Goal: Task Accomplishment & Management: Manage account settings

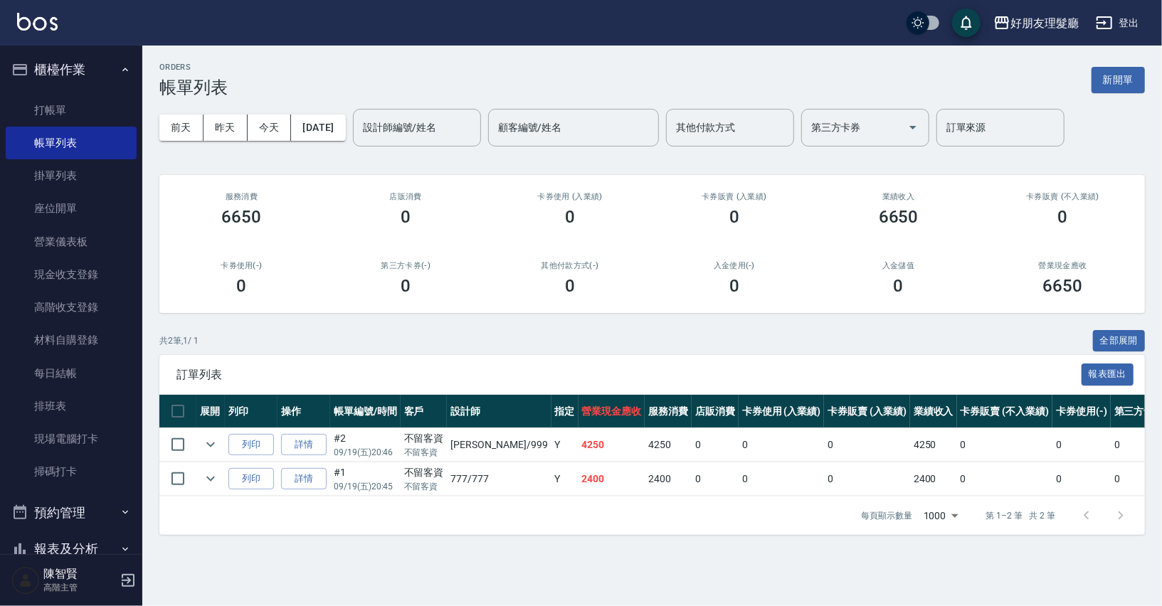
click at [76, 106] on link "打帳單" at bounding box center [71, 110] width 131 height 33
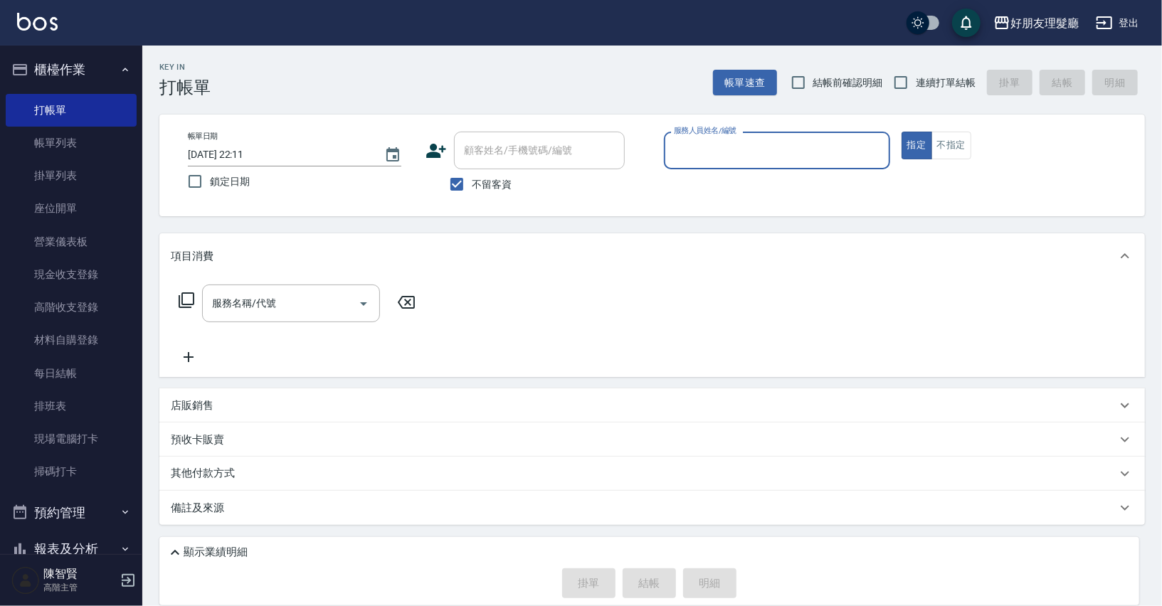
click at [721, 148] on input "服務人員姓名/編號" at bounding box center [776, 150] width 213 height 25
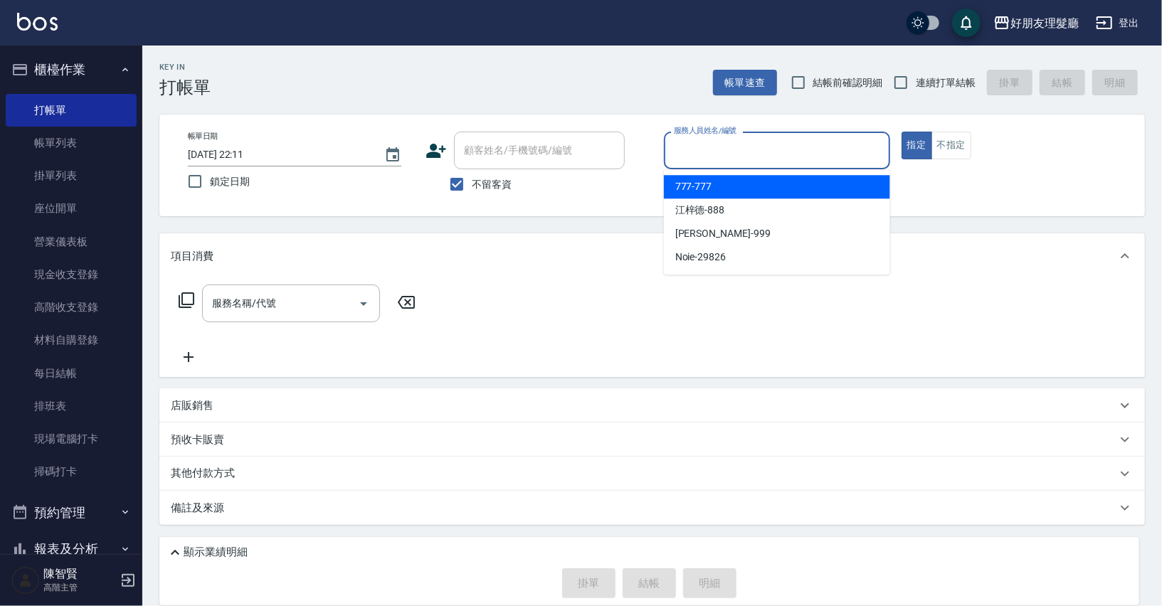
click at [726, 193] on div "777 -777" at bounding box center [777, 186] width 226 height 23
type input "777-777"
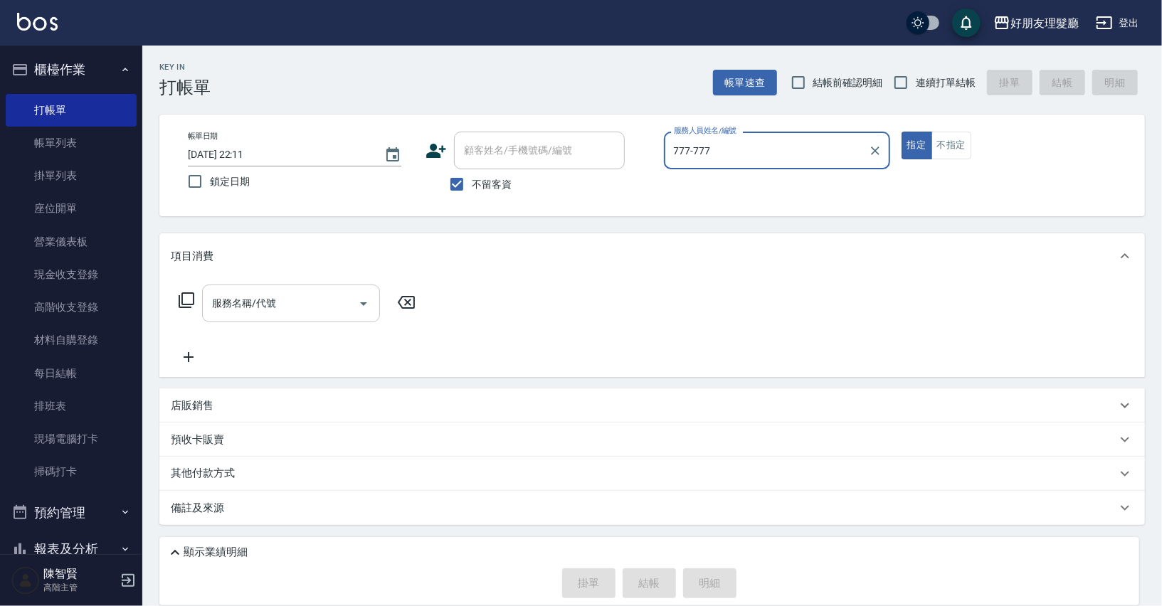
click at [318, 299] on input "服務名稱/代號" at bounding box center [280, 303] width 144 height 25
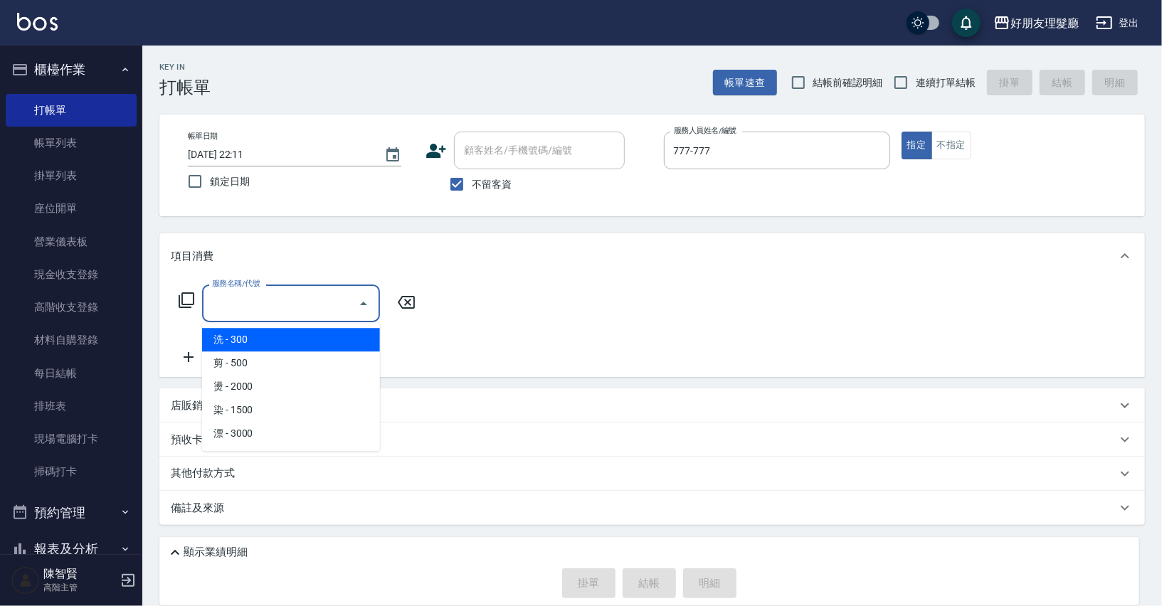
click at [299, 346] on span "洗 - 300" at bounding box center [291, 339] width 178 height 23
type input "洗(1)"
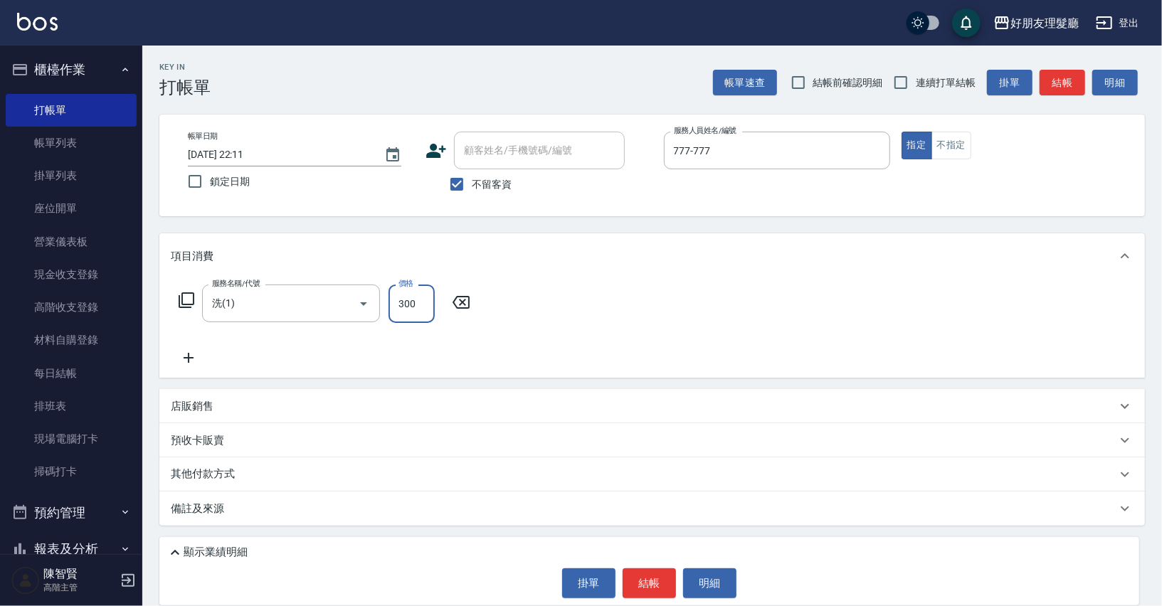
click at [408, 314] on input "300" at bounding box center [411, 304] width 46 height 38
type input "100"
click at [193, 354] on icon at bounding box center [189, 357] width 36 height 17
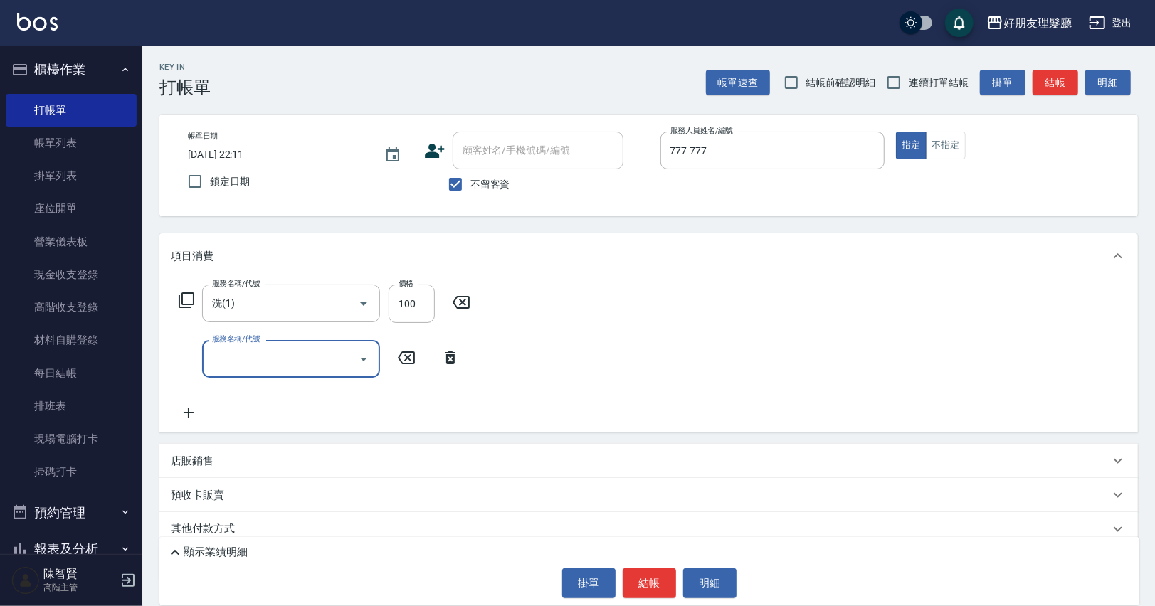
click at [250, 368] on input "服務名稱/代號" at bounding box center [280, 358] width 144 height 25
click at [255, 423] on span "剪 - 500" at bounding box center [291, 418] width 178 height 23
type input "剪(2)"
click at [405, 372] on input "500" at bounding box center [411, 359] width 46 height 38
type input "600"
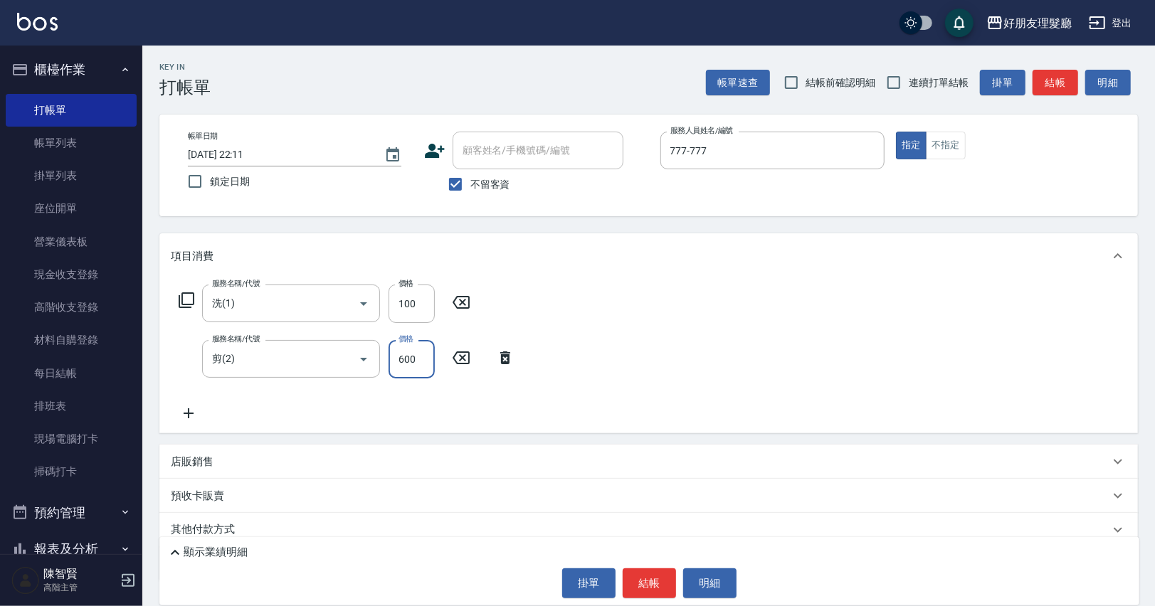
click at [201, 413] on icon at bounding box center [189, 413] width 36 height 17
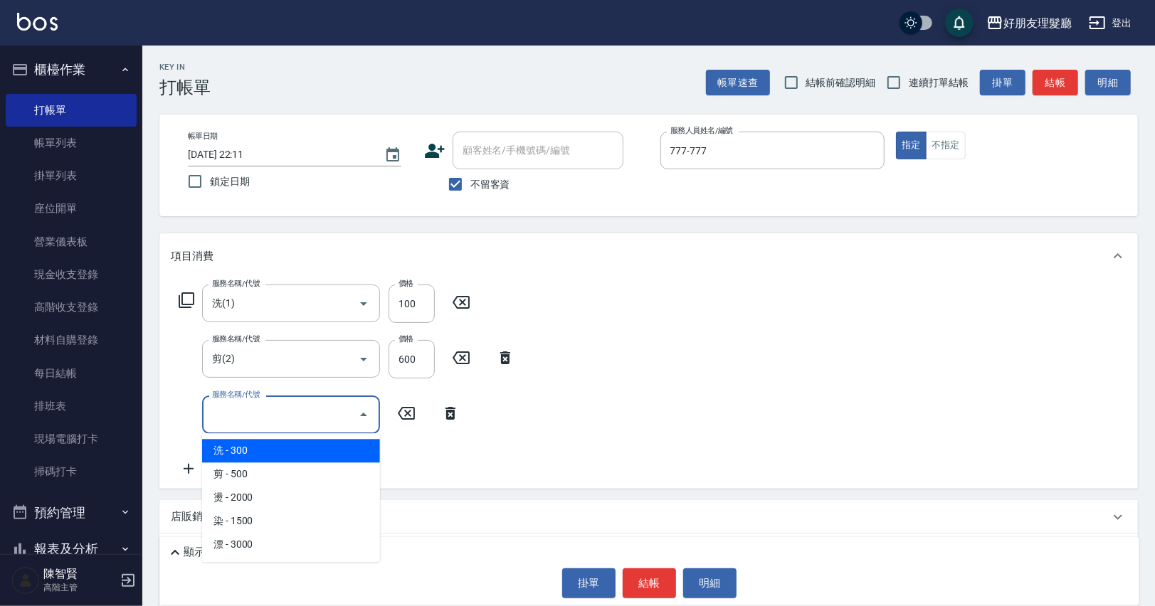
click at [250, 407] on input "服務名稱/代號" at bounding box center [280, 414] width 144 height 25
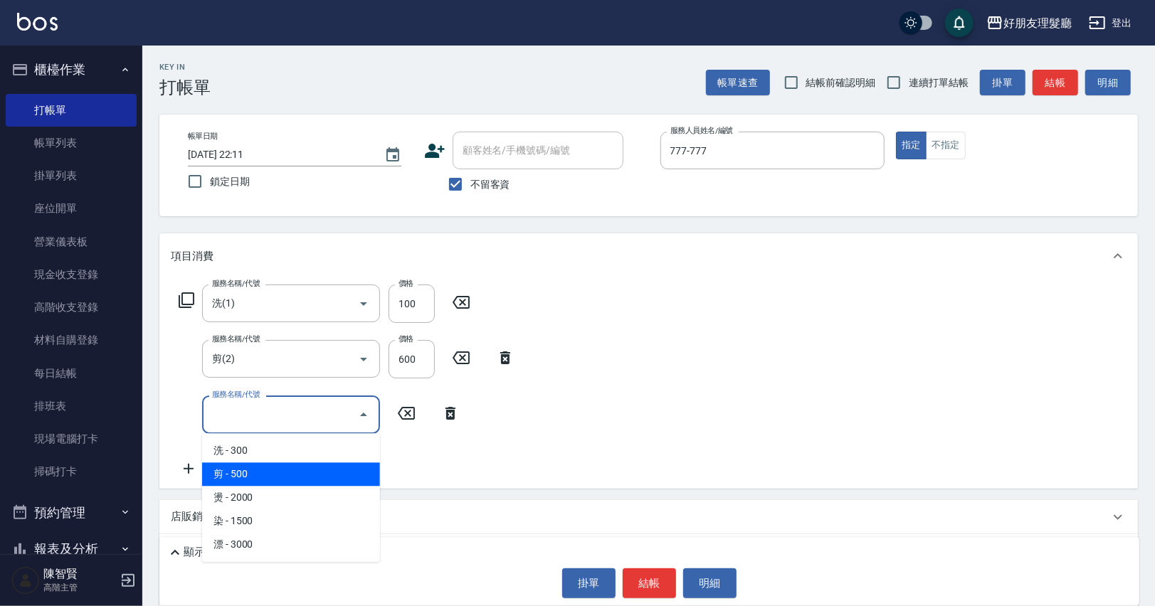
click at [286, 474] on span "剪 - 500" at bounding box center [291, 473] width 178 height 23
type input "剪(2)"
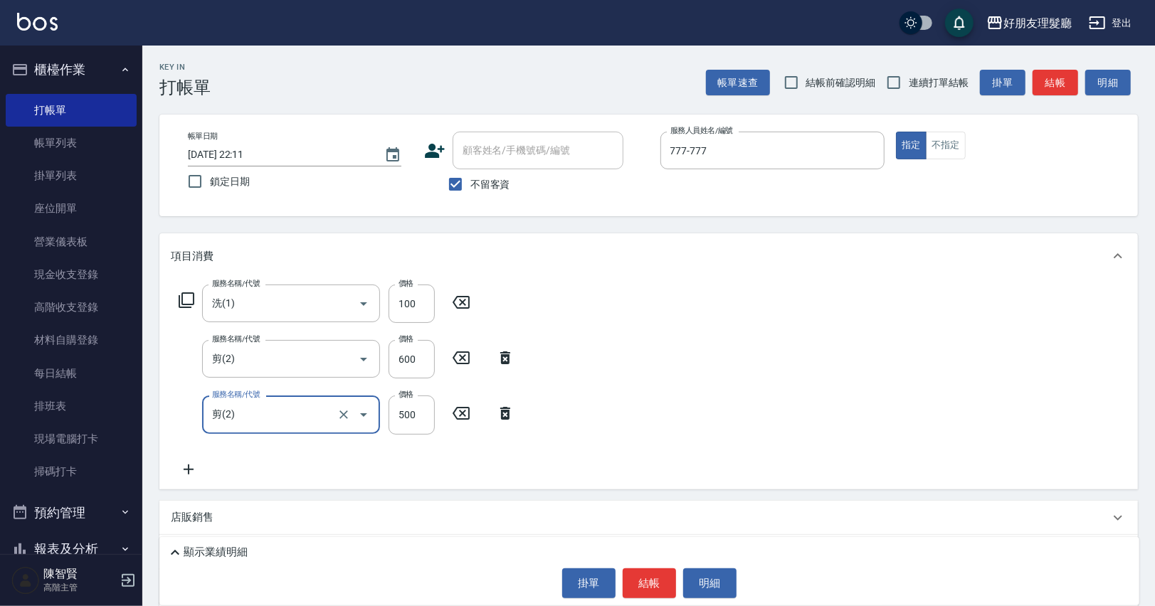
click at [437, 425] on div "服務名稱/代號 剪(2) 服務名稱/代號 價格 500 價格" at bounding box center [347, 415] width 352 height 38
click at [423, 417] on input "500" at bounding box center [411, 415] width 46 height 38
type input "600"
click at [197, 469] on icon at bounding box center [189, 469] width 36 height 17
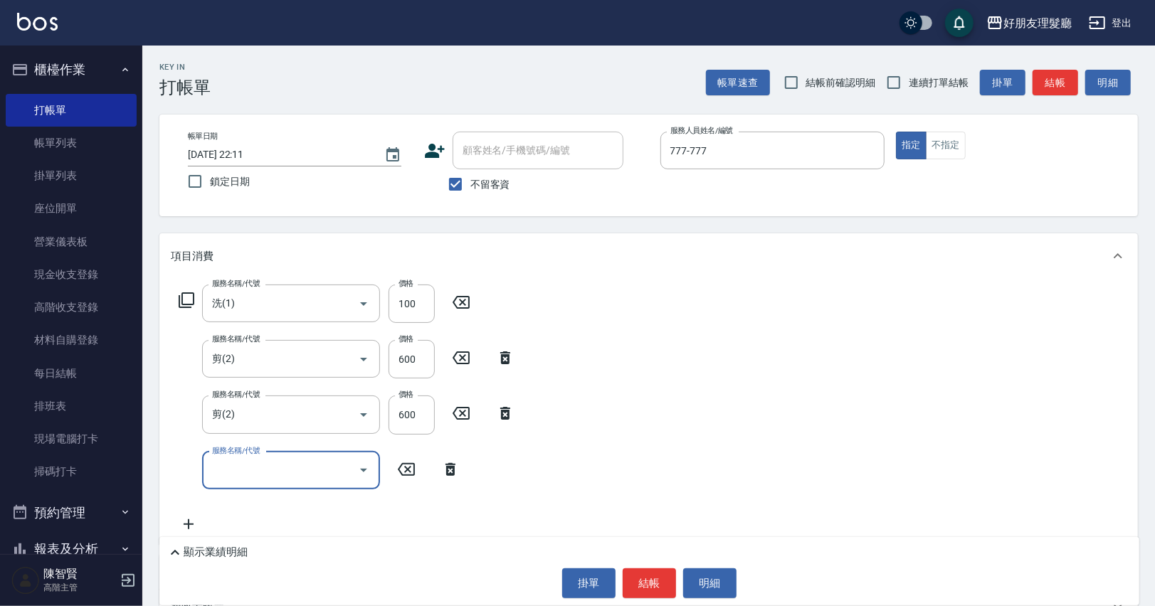
click at [244, 465] on input "服務名稱/代號" at bounding box center [280, 470] width 144 height 25
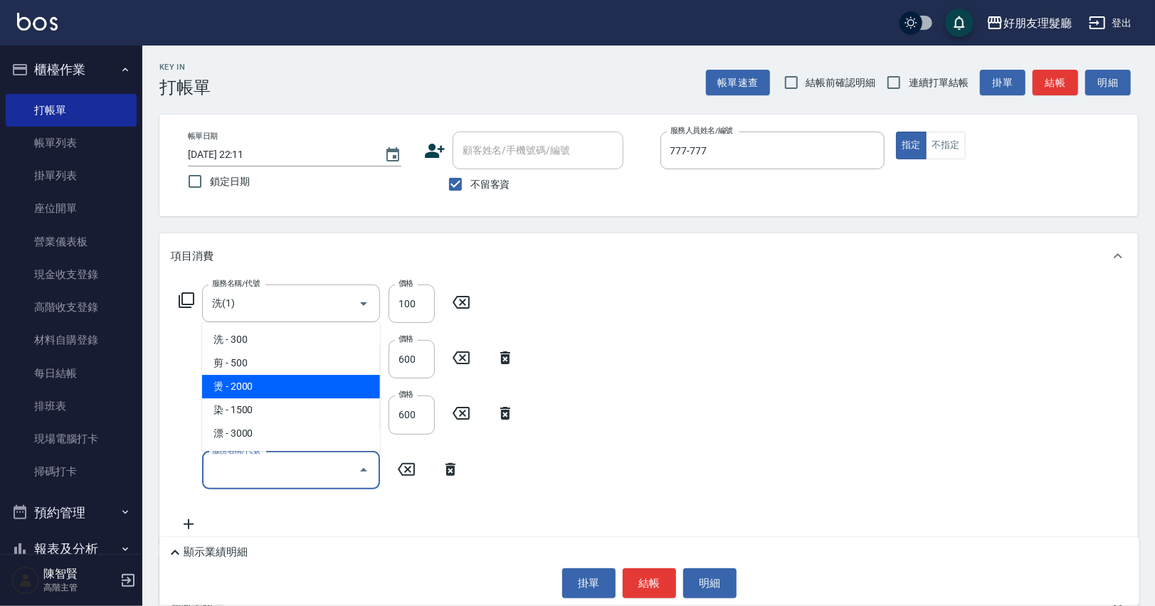
click at [285, 381] on span "燙 - 2000" at bounding box center [291, 386] width 178 height 23
type input "燙(3)"
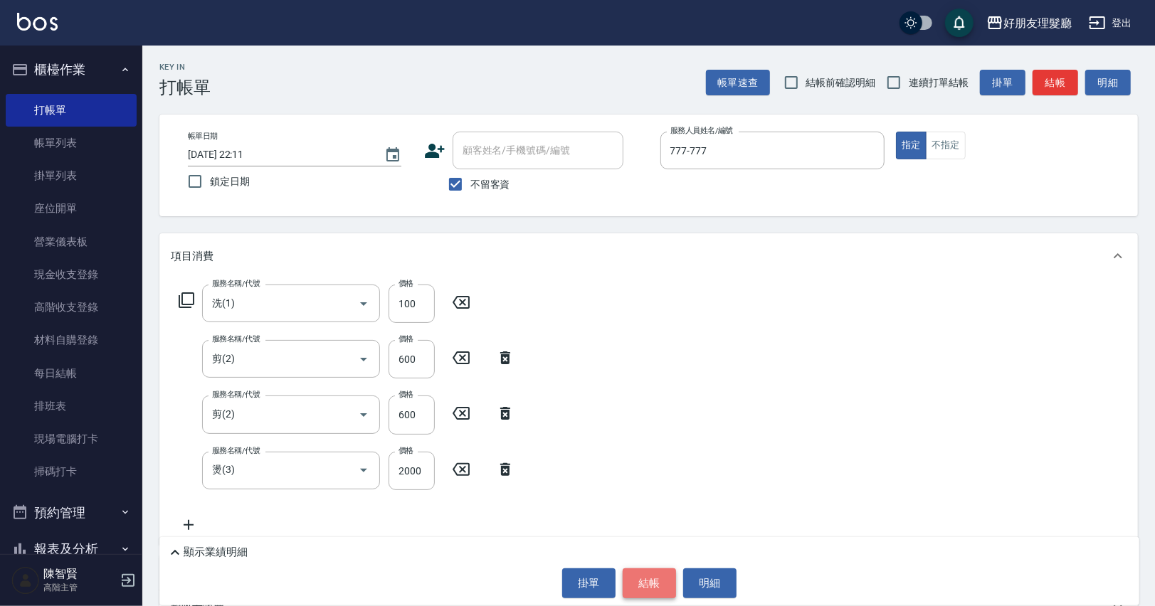
click at [664, 584] on button "結帳" at bounding box center [648, 583] width 53 height 30
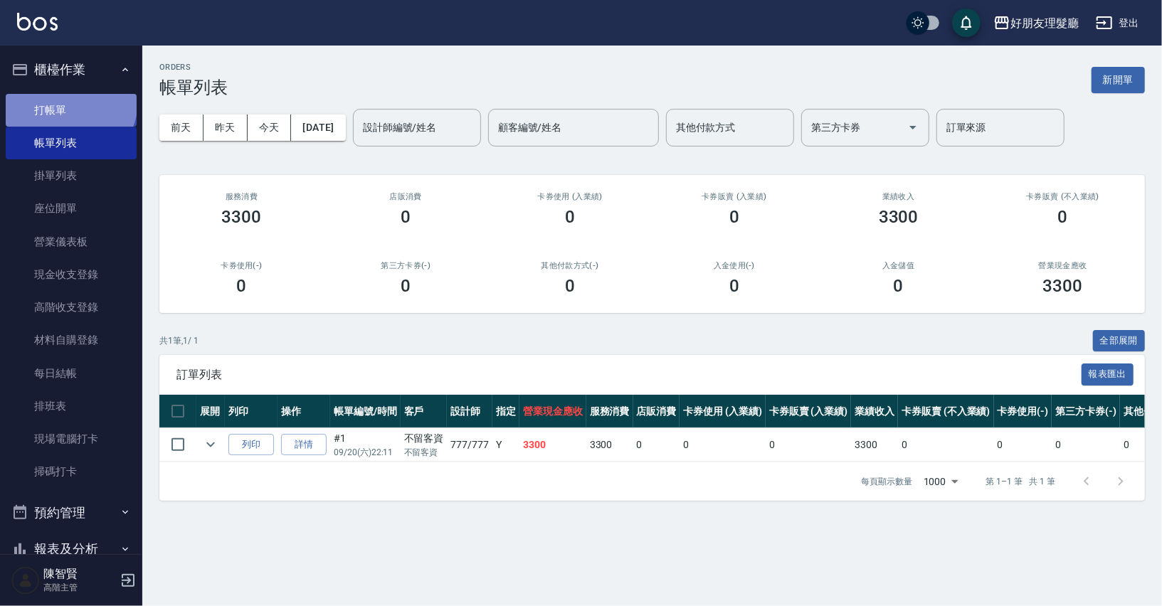
click at [69, 101] on link "打帳單" at bounding box center [71, 110] width 131 height 33
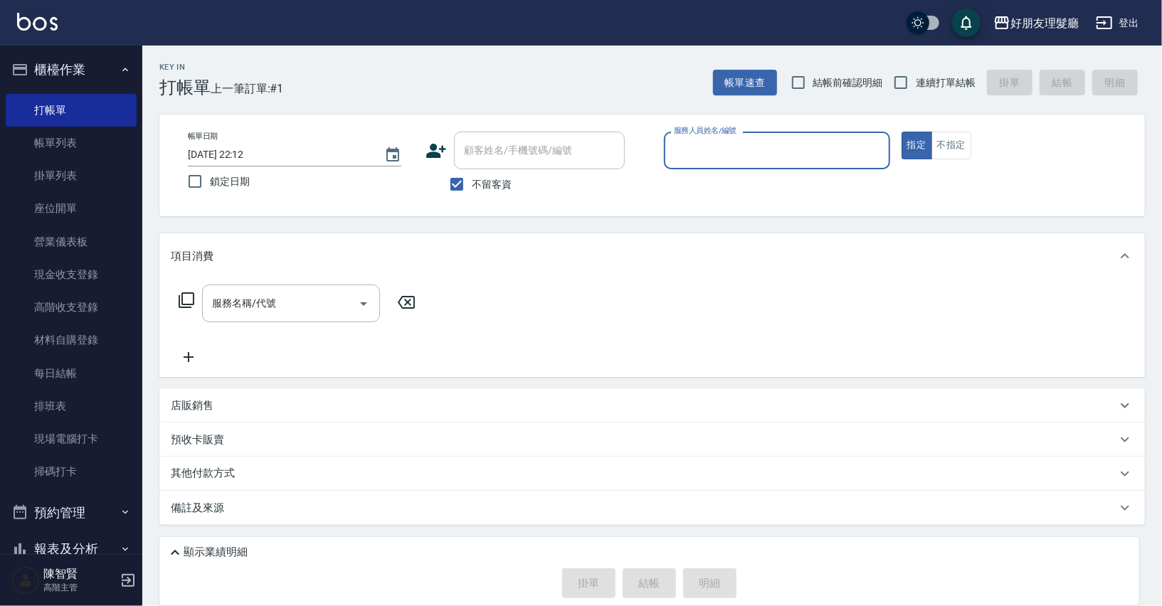
click at [800, 152] on input "服務人員姓名/編號" at bounding box center [776, 150] width 213 height 25
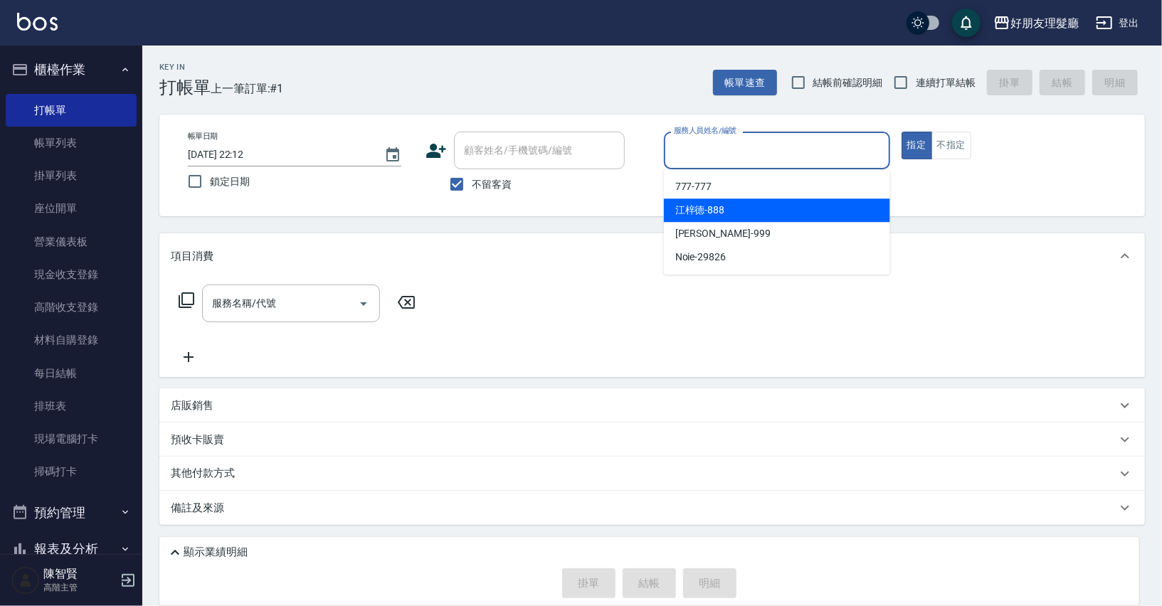
click at [805, 222] on div "[PERSON_NAME] -999" at bounding box center [777, 233] width 226 height 23
type input "阿賢-999"
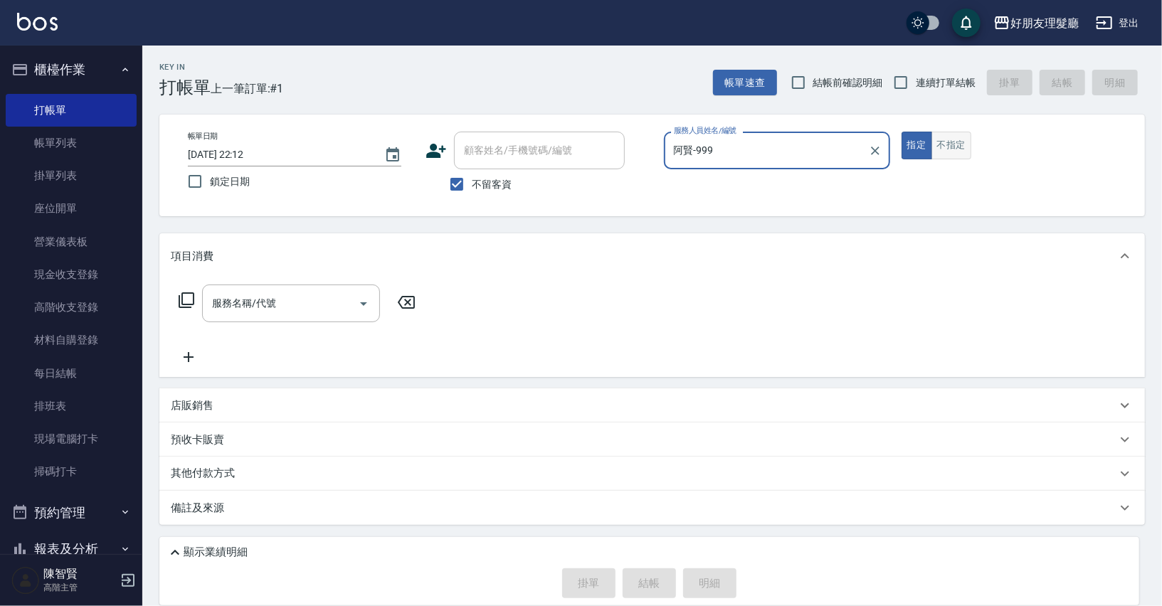
click at [946, 139] on button "不指定" at bounding box center [951, 146] width 40 height 28
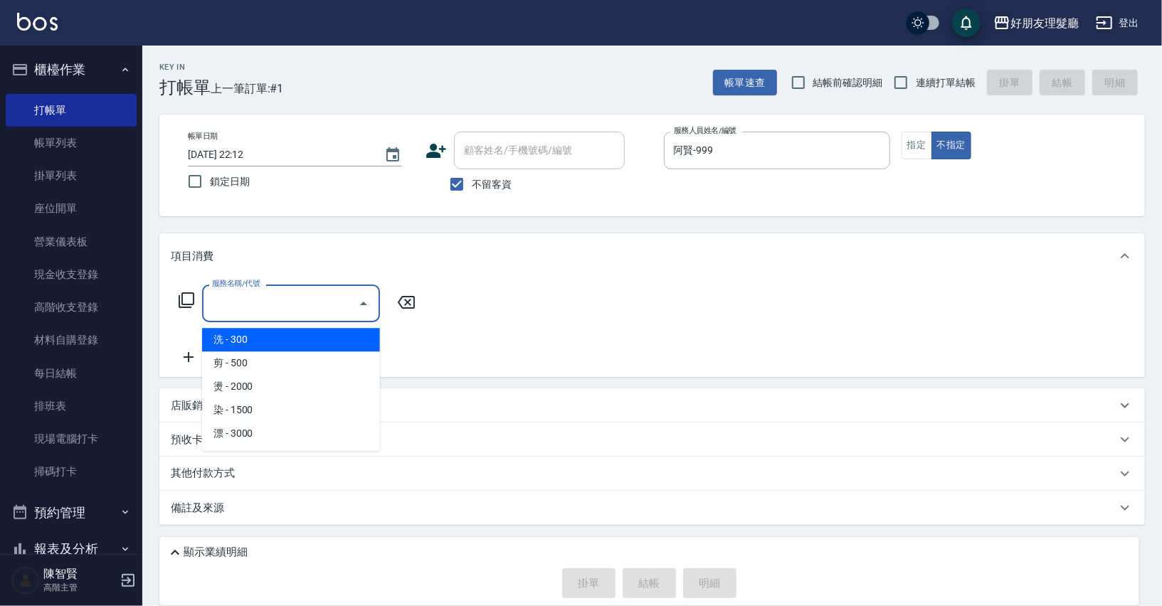
click at [324, 309] on input "服務名稱/代號" at bounding box center [280, 303] width 144 height 25
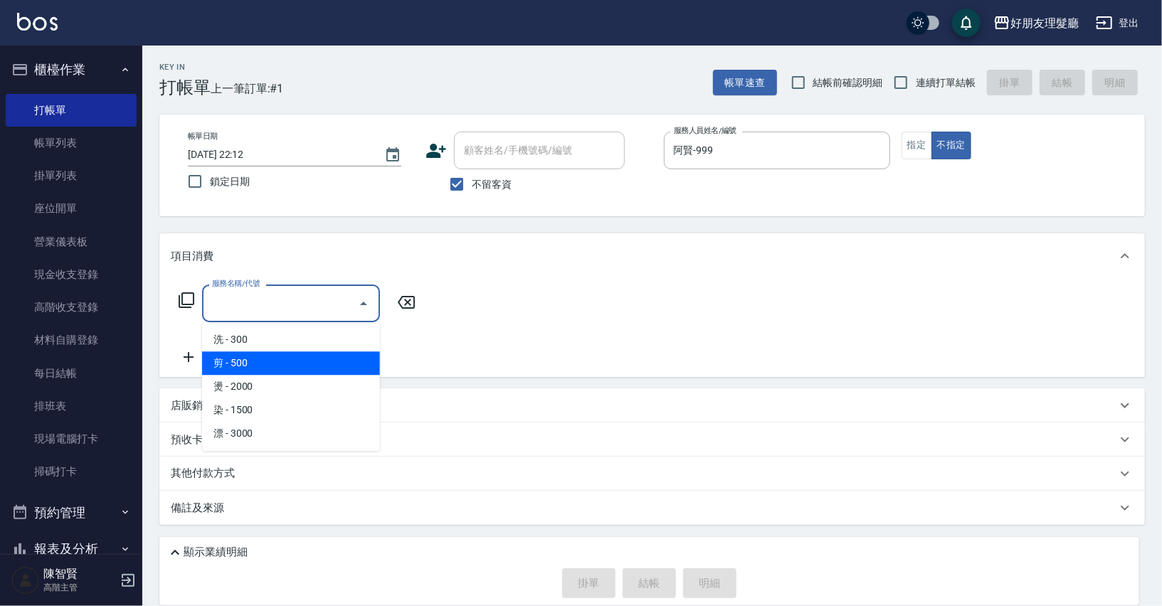
drag, startPoint x: 305, startPoint y: 360, endPoint x: 332, endPoint y: 351, distance: 27.9
click at [305, 360] on span "剪 - 500" at bounding box center [291, 362] width 178 height 23
type input "剪(2)"
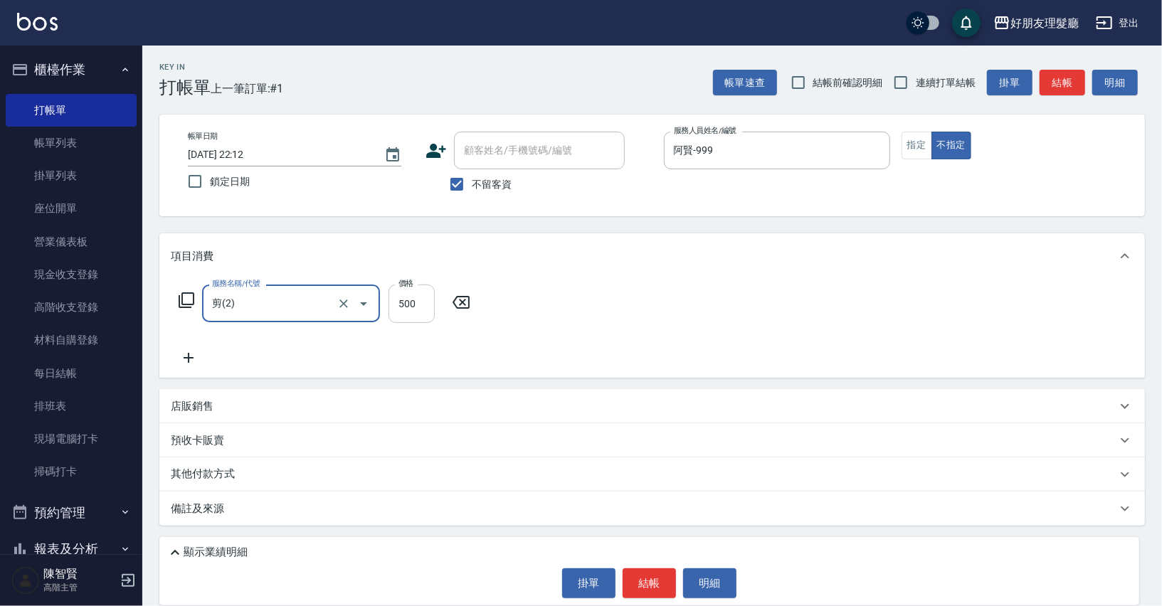
click at [428, 304] on input "500" at bounding box center [411, 304] width 46 height 38
type input "1200"
click at [631, 583] on button "結帳" at bounding box center [648, 583] width 53 height 30
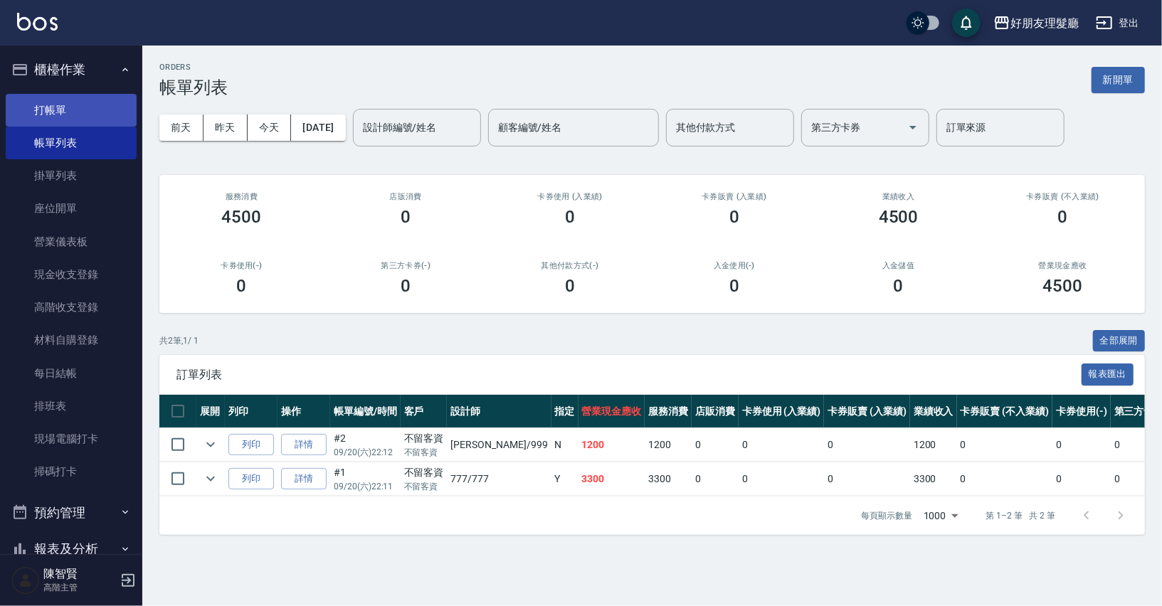
click at [85, 109] on link "打帳單" at bounding box center [71, 110] width 131 height 33
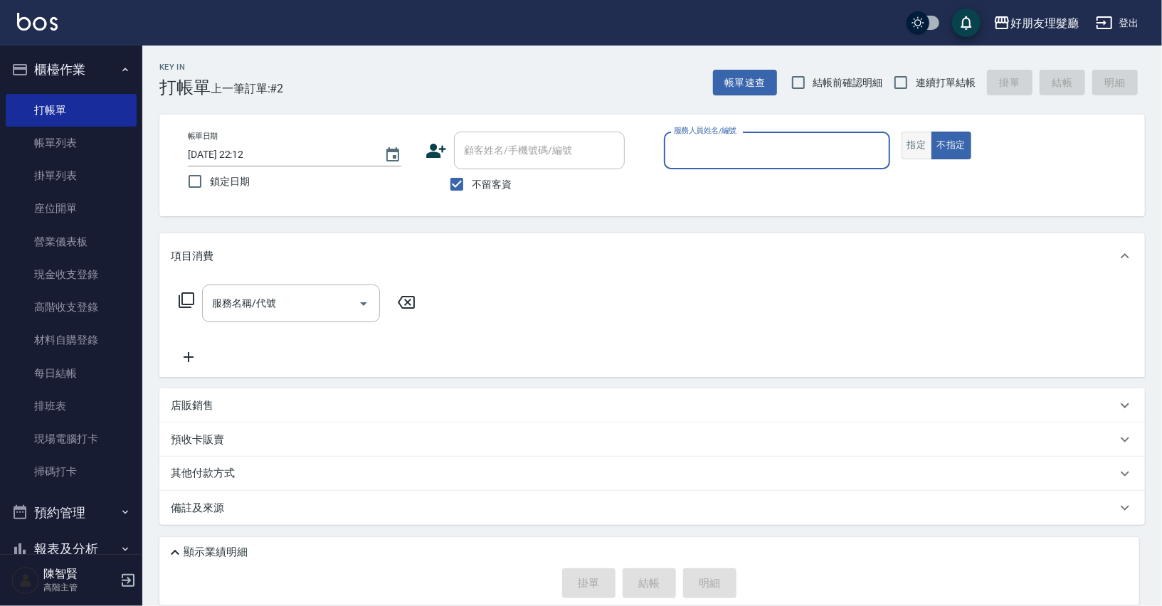
click at [911, 149] on button "指定" at bounding box center [916, 146] width 31 height 28
click at [805, 147] on input "服務人員姓名/編號" at bounding box center [776, 150] width 213 height 25
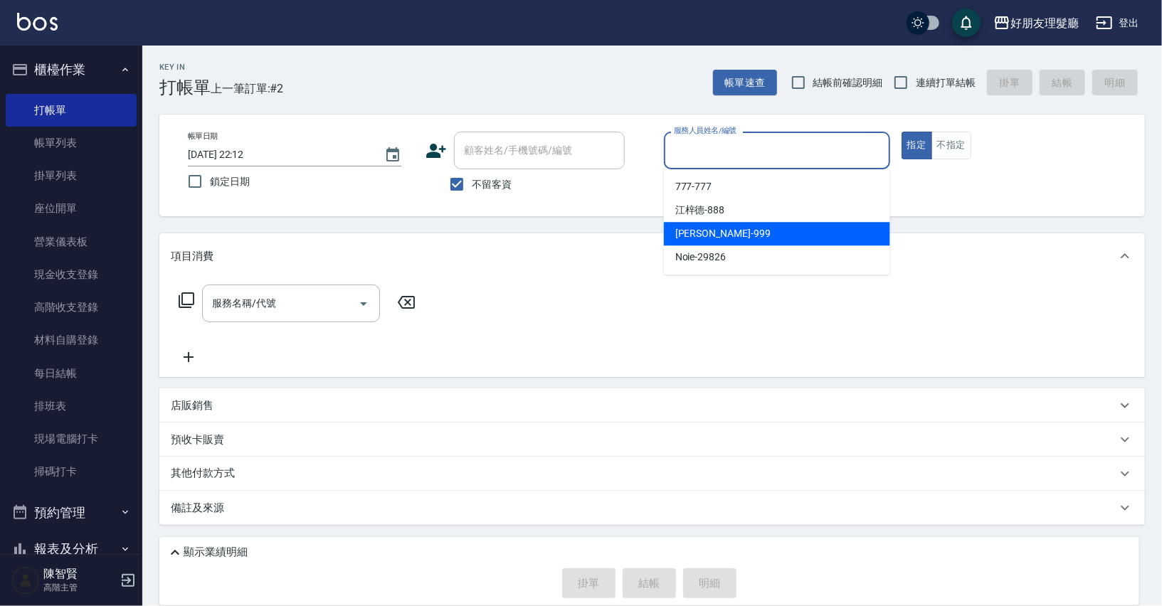
click at [759, 226] on div "[PERSON_NAME] -999" at bounding box center [777, 233] width 226 height 23
type input "阿賢-999"
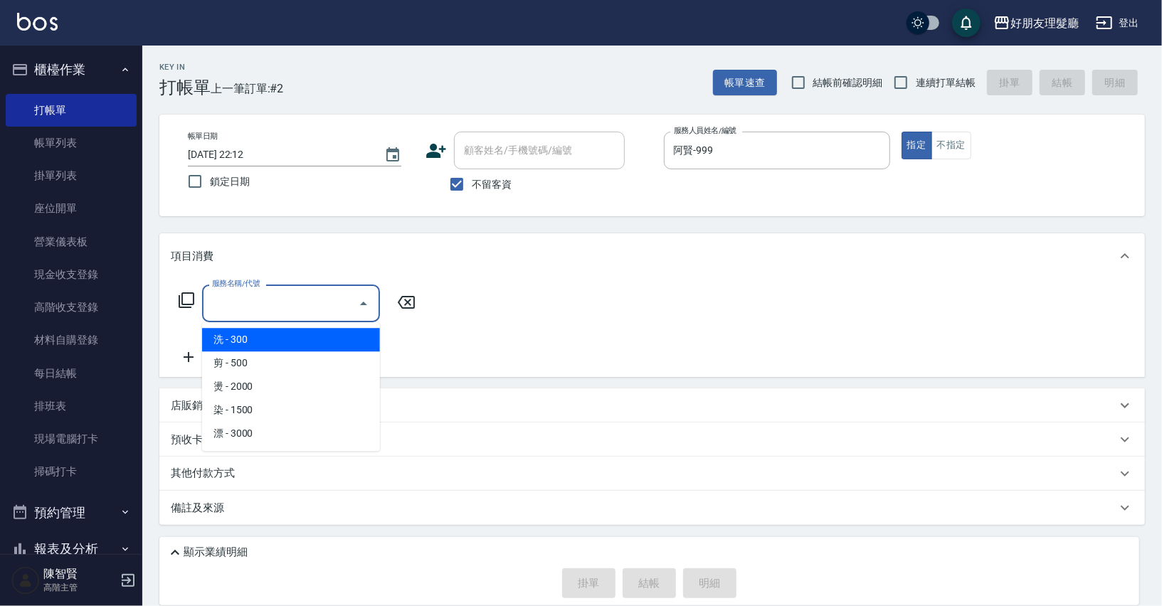
click at [329, 294] on input "服務名稱/代號" at bounding box center [280, 303] width 144 height 25
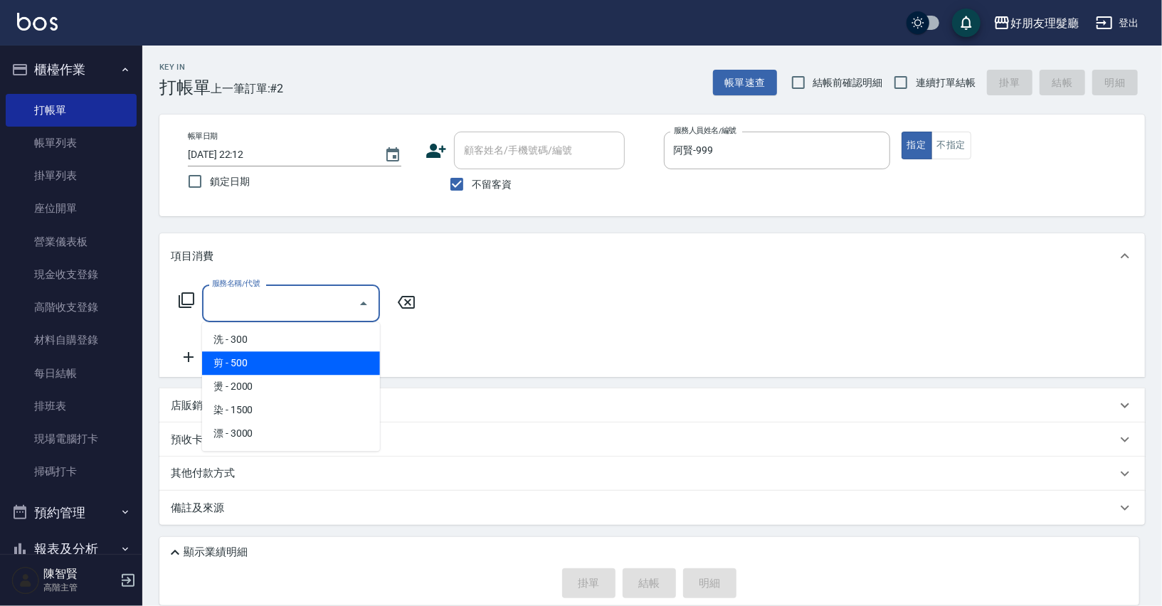
click at [309, 361] on span "剪 - 500" at bounding box center [291, 362] width 178 height 23
type input "剪(2)"
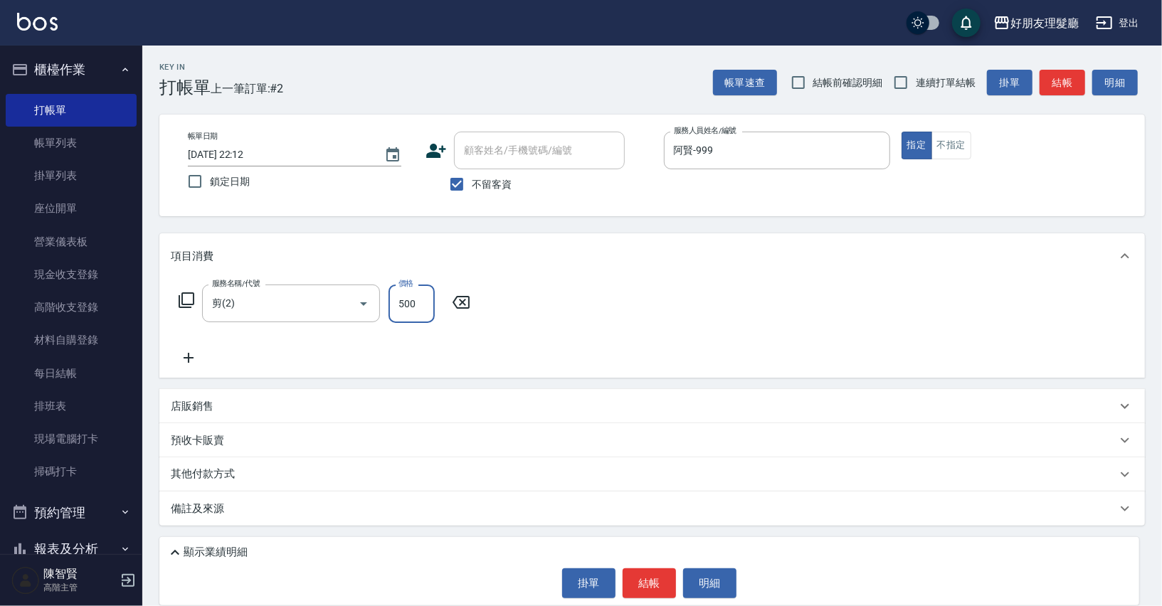
click at [415, 302] on input "500" at bounding box center [411, 304] width 46 height 38
type input "1400"
click at [193, 361] on icon at bounding box center [189, 357] width 36 height 17
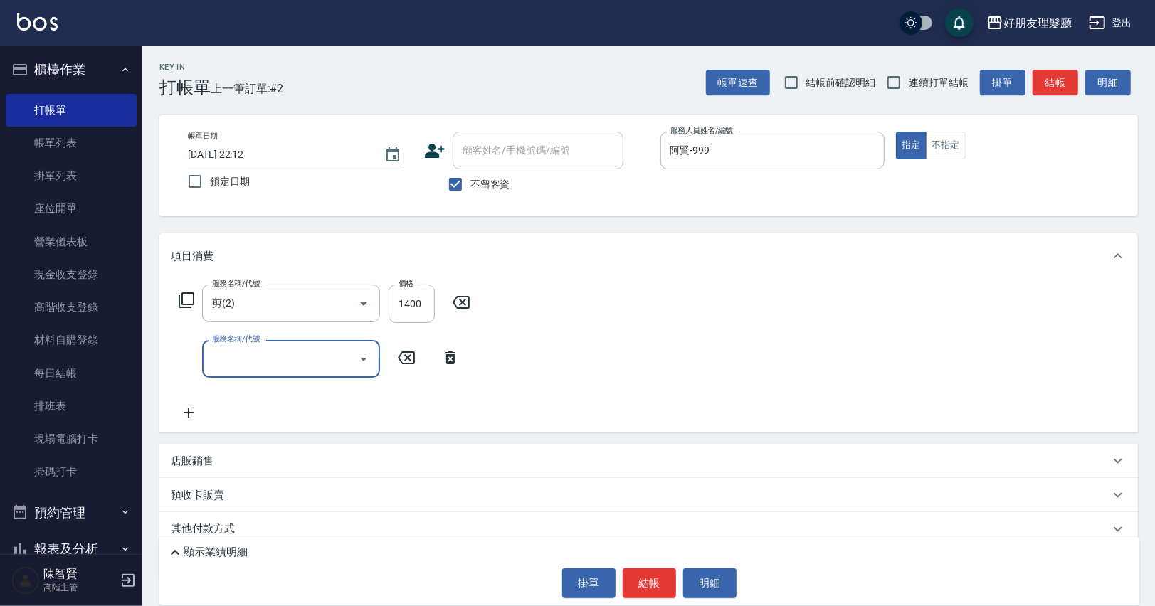
click at [253, 369] on input "服務名稱/代號" at bounding box center [280, 358] width 144 height 25
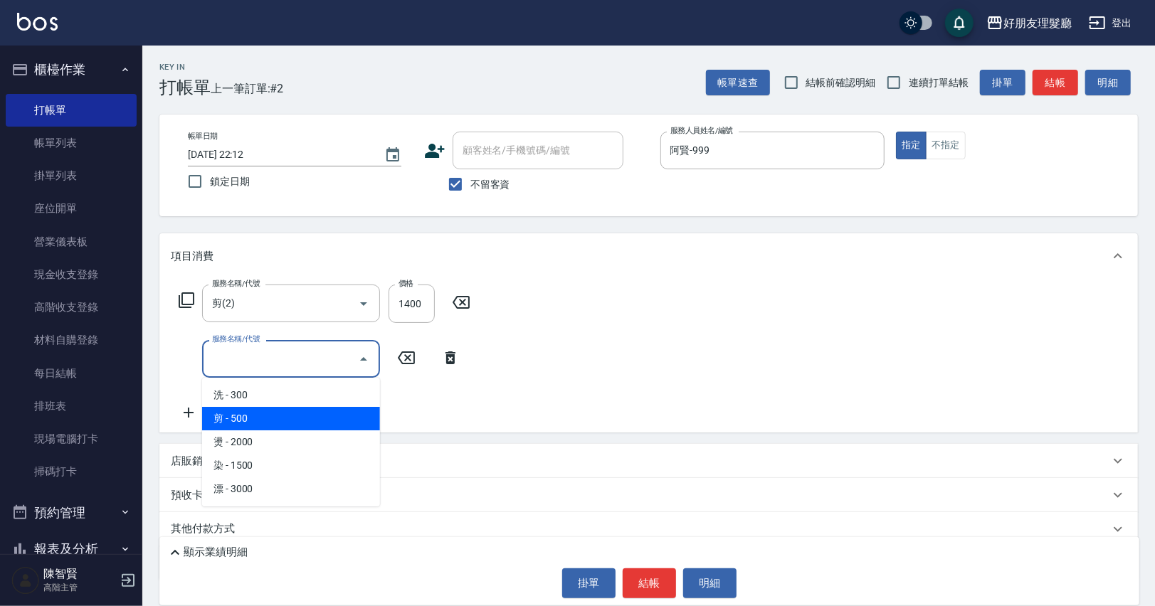
click at [268, 411] on span "剪 - 500" at bounding box center [291, 418] width 178 height 23
type input "剪(2)"
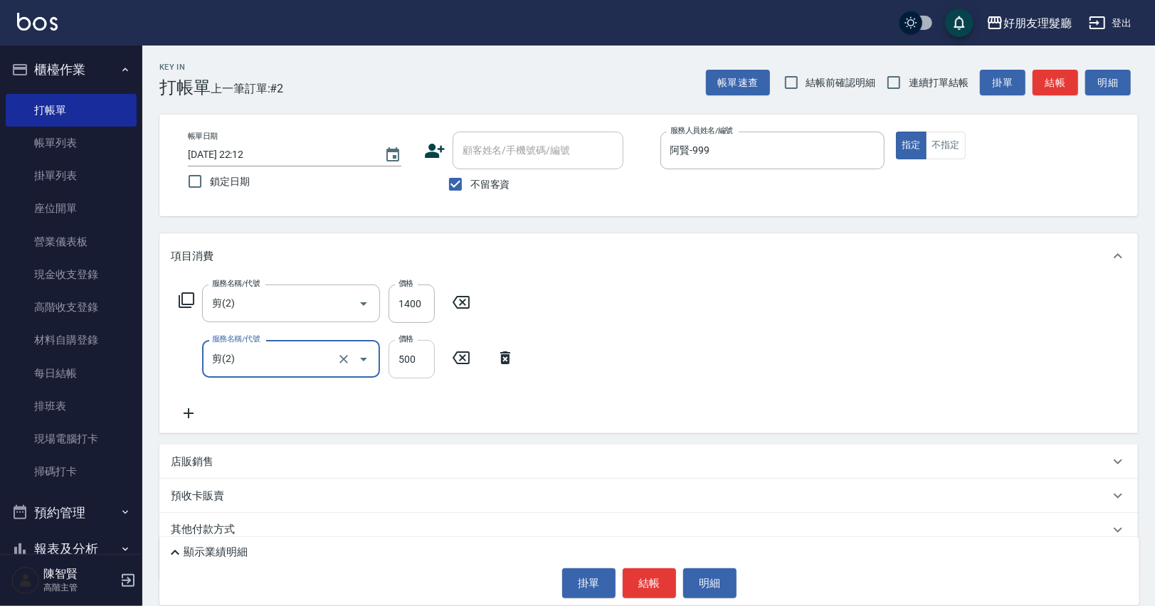
click at [407, 369] on input "500" at bounding box center [411, 359] width 46 height 38
type input "1100"
click at [201, 419] on icon at bounding box center [189, 413] width 36 height 17
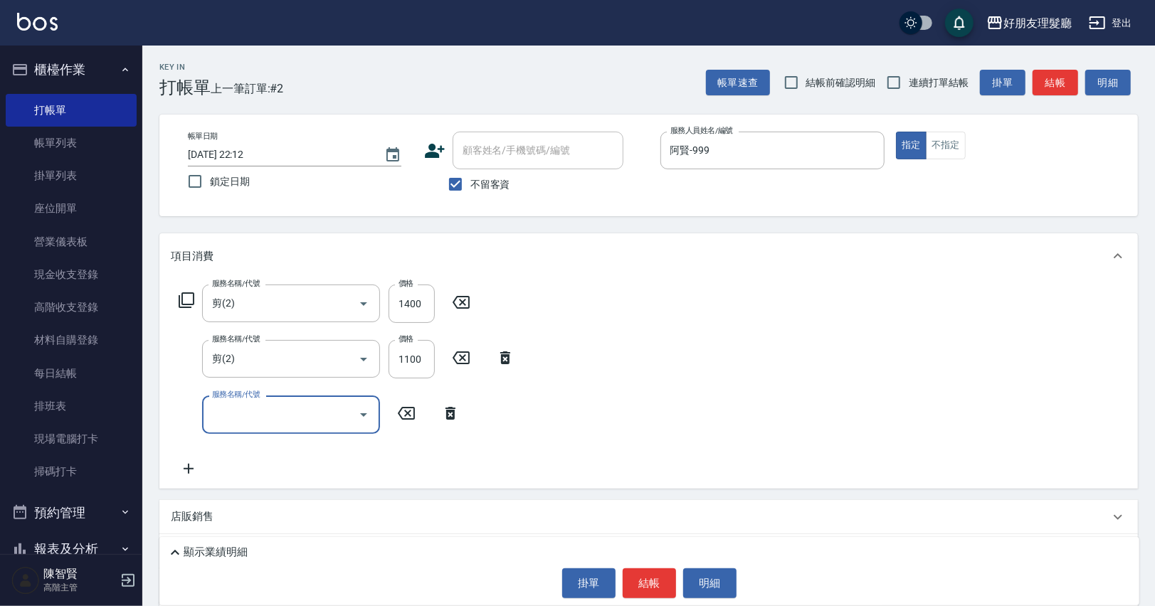
click at [224, 415] on input "服務名稱/代號" at bounding box center [280, 414] width 144 height 25
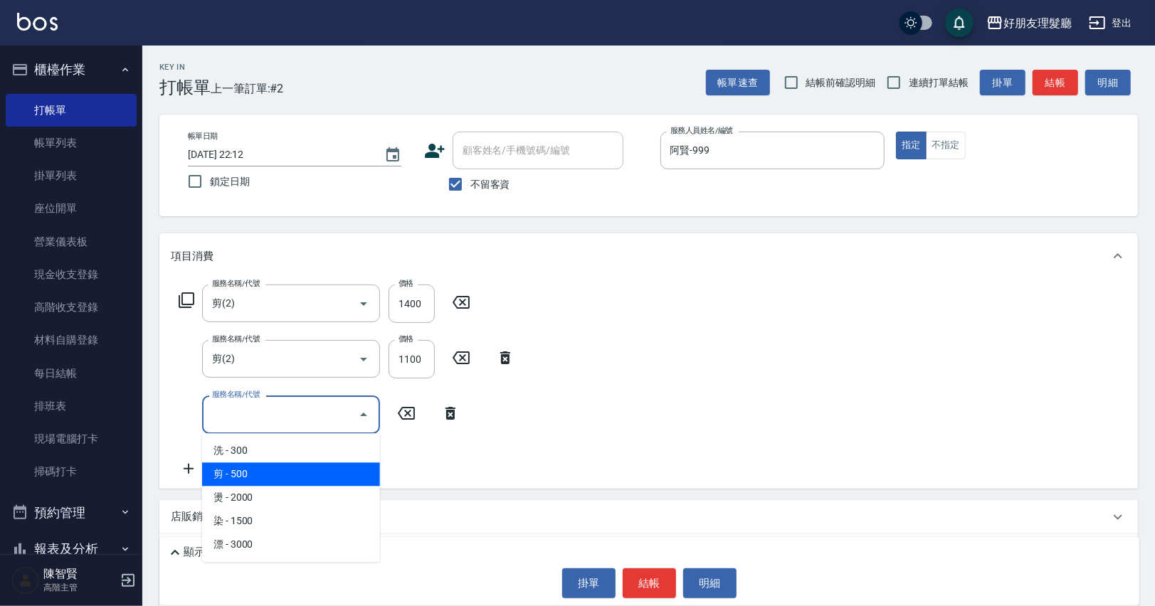
click at [270, 467] on span "剪 - 500" at bounding box center [291, 473] width 178 height 23
type input "剪(2)"
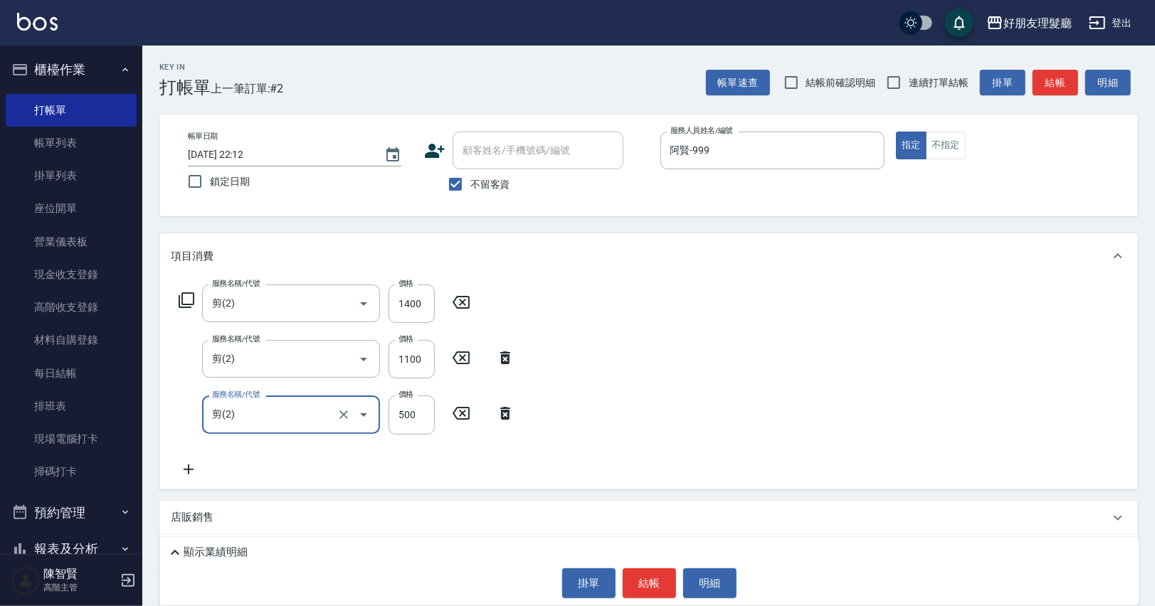
click at [445, 413] on icon at bounding box center [461, 413] width 36 height 17
click at [311, 415] on input "服務名稱/代號" at bounding box center [280, 414] width 144 height 25
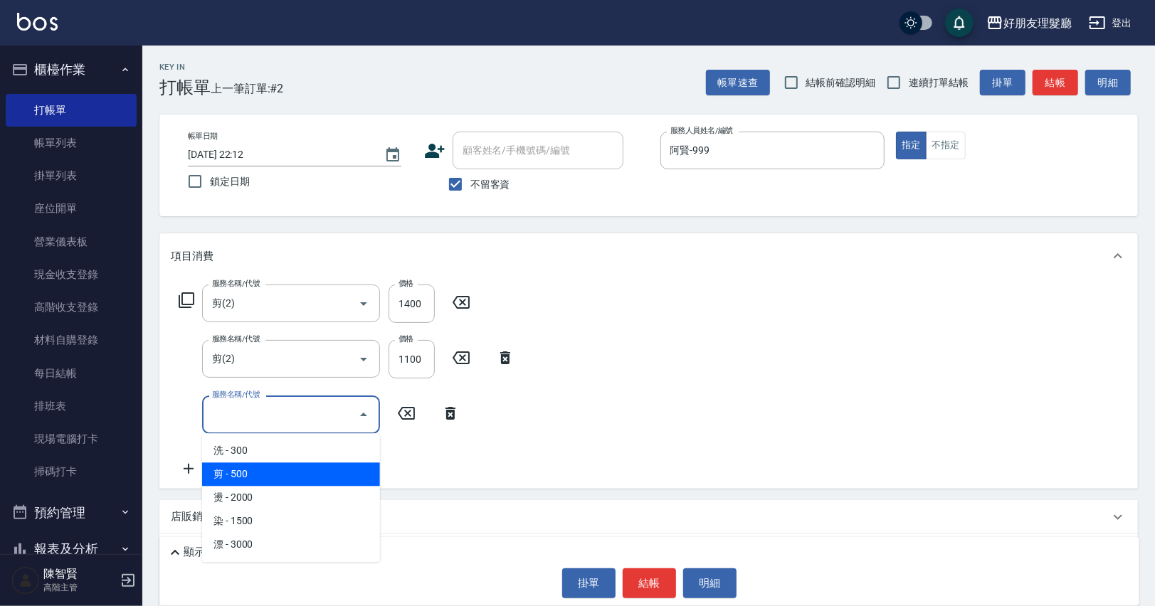
click at [306, 462] on span "剪 - 500" at bounding box center [291, 473] width 178 height 23
type input "剪(2)"
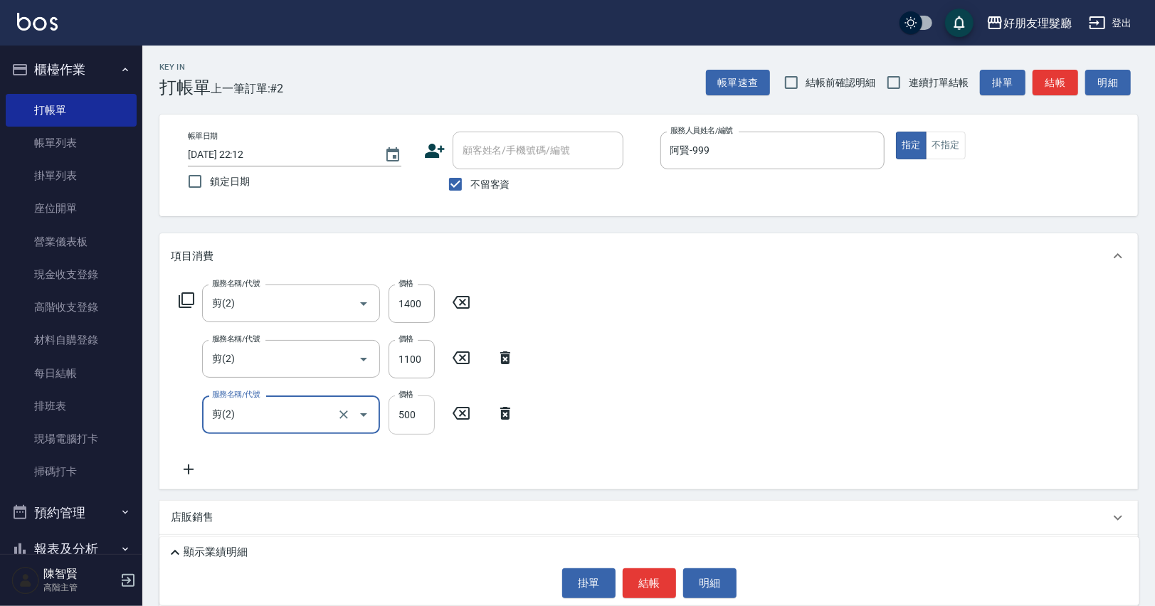
click at [410, 416] on input "500" at bounding box center [411, 415] width 46 height 38
type input "1200"
click at [640, 368] on div "服務名稱/代號 剪(2) 服務名稱/代號 價格 1400 價格 服務名稱/代號 剪(2) 服務名稱/代號 價格 1100 價格 服務名稱/代號 剪(2) 服務…" at bounding box center [648, 384] width 978 height 210
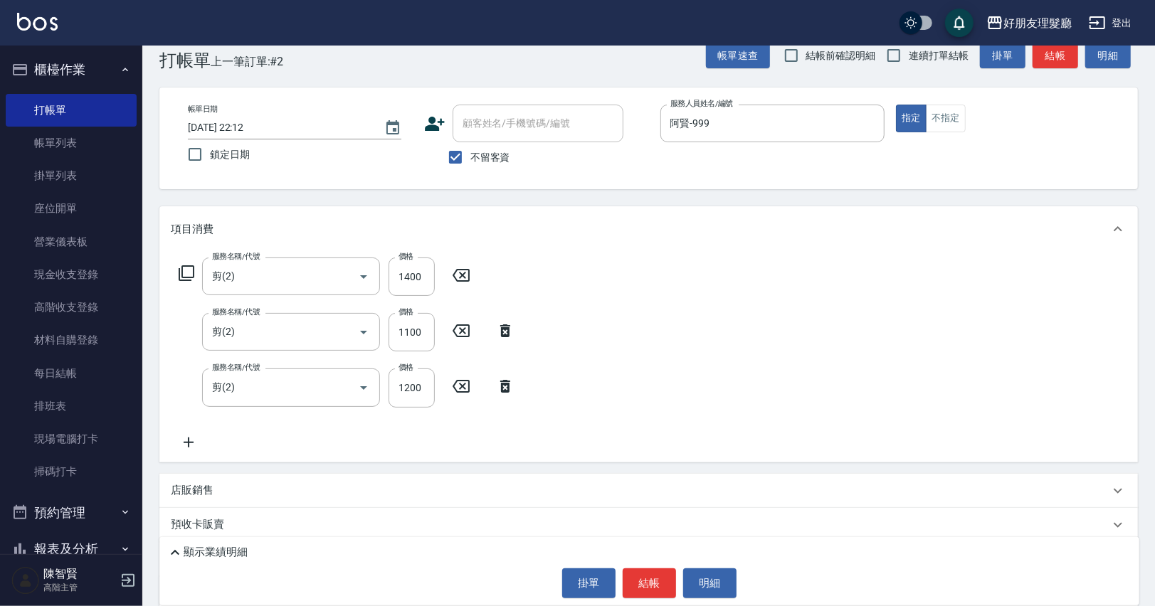
scroll to position [33, 0]
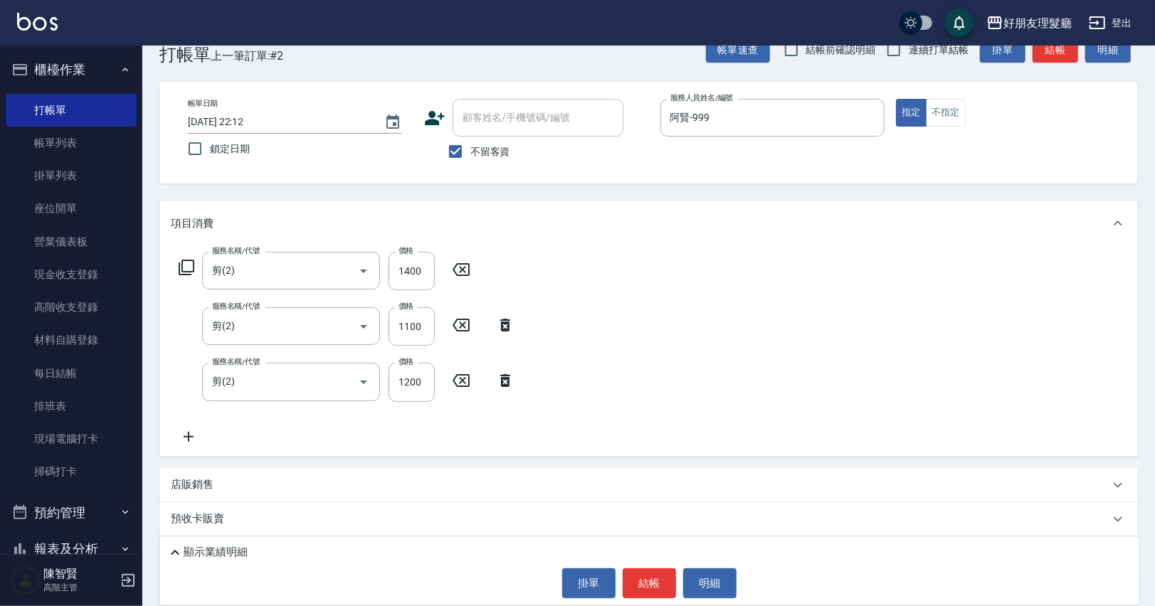
click at [183, 442] on icon at bounding box center [189, 436] width 36 height 17
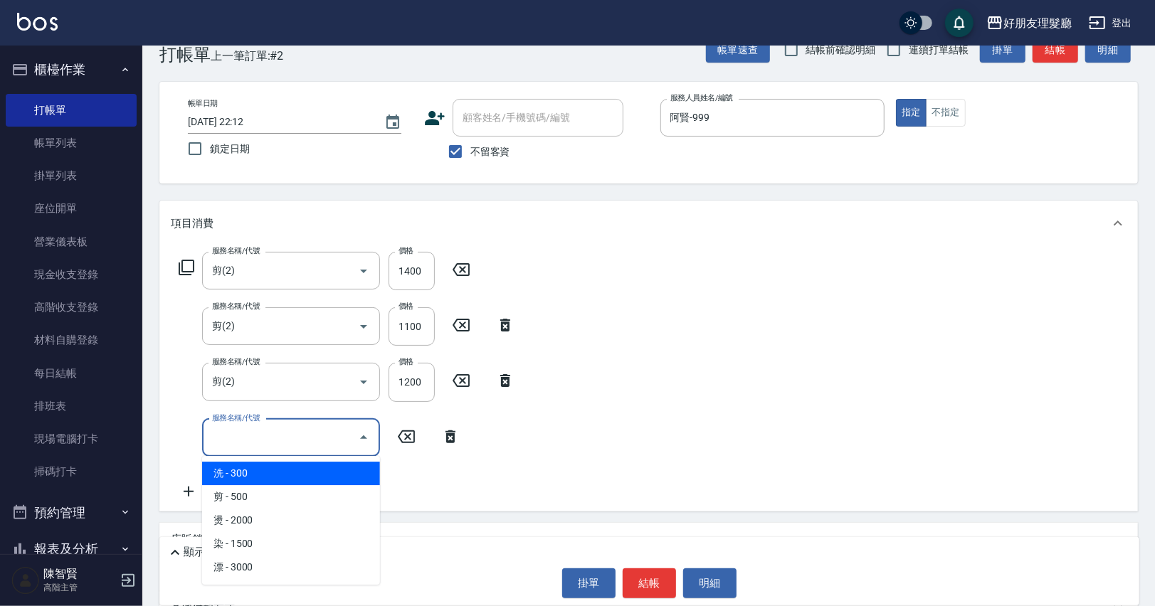
click at [285, 436] on input "服務名稱/代號" at bounding box center [280, 437] width 144 height 25
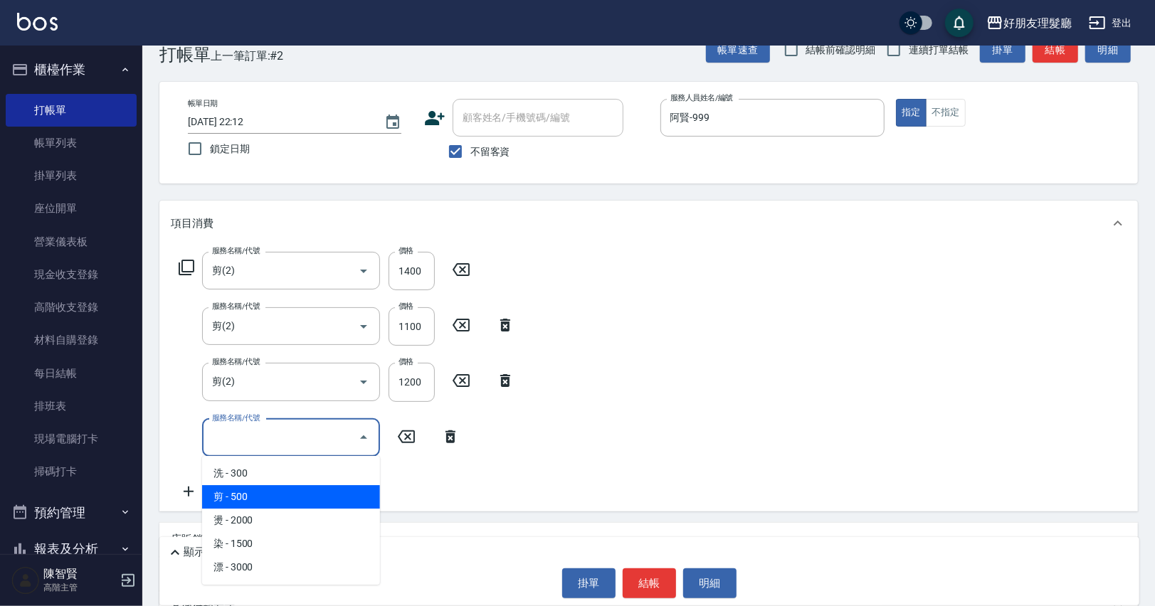
click at [277, 502] on span "剪 - 500" at bounding box center [291, 496] width 178 height 23
type input "剪(2)"
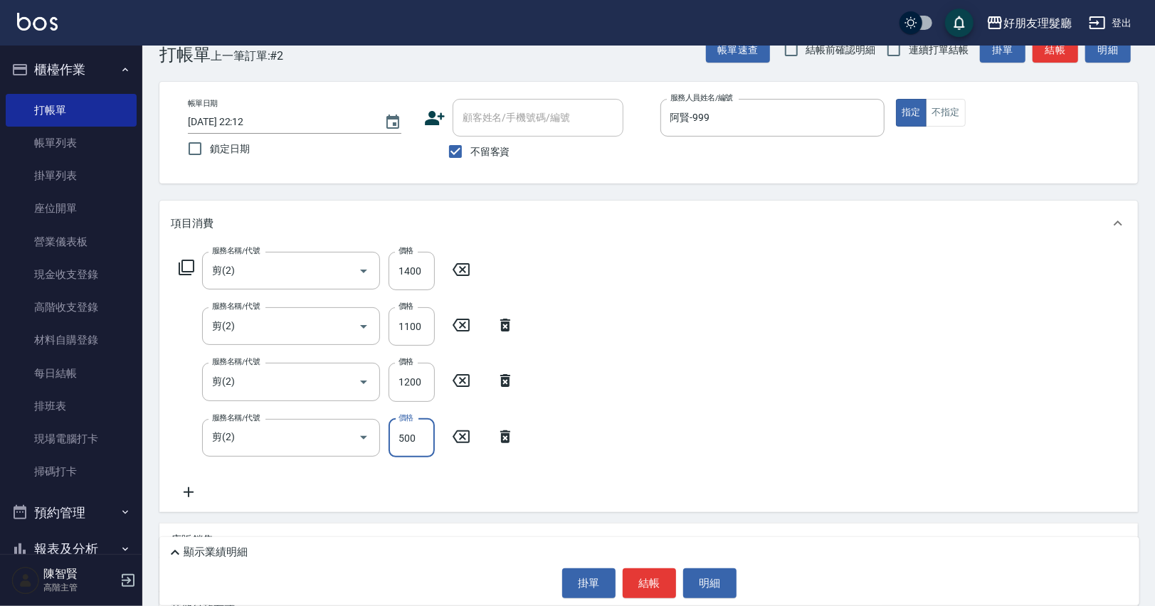
click at [413, 452] on input "500" at bounding box center [411, 438] width 46 height 38
type input "4200"
click at [653, 588] on button "結帳" at bounding box center [648, 583] width 53 height 30
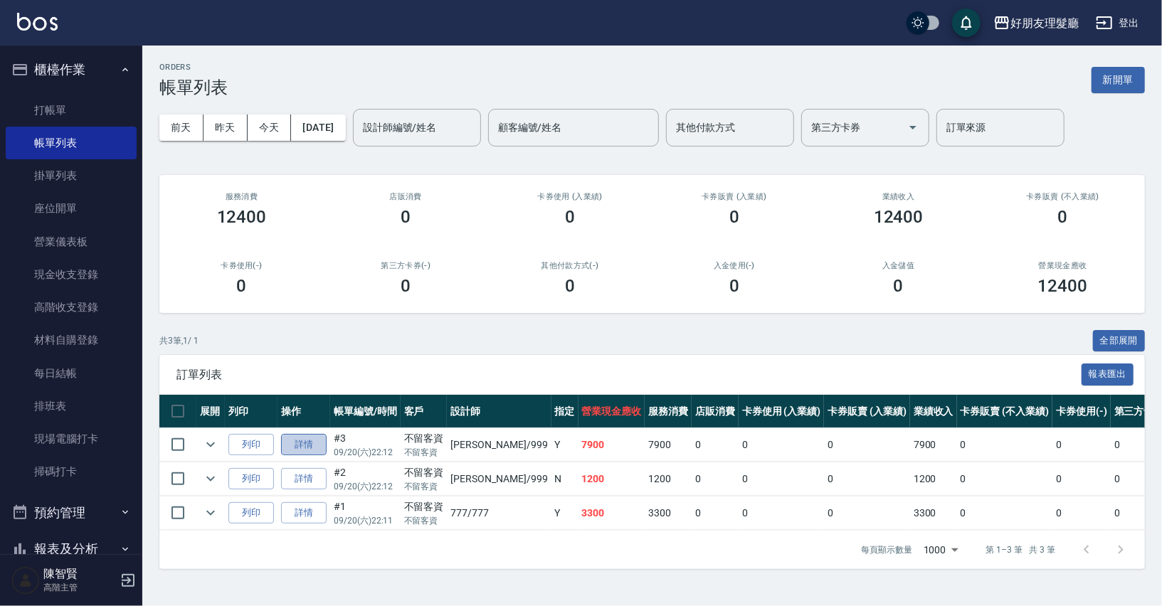
click at [304, 454] on link "詳情" at bounding box center [304, 445] width 46 height 22
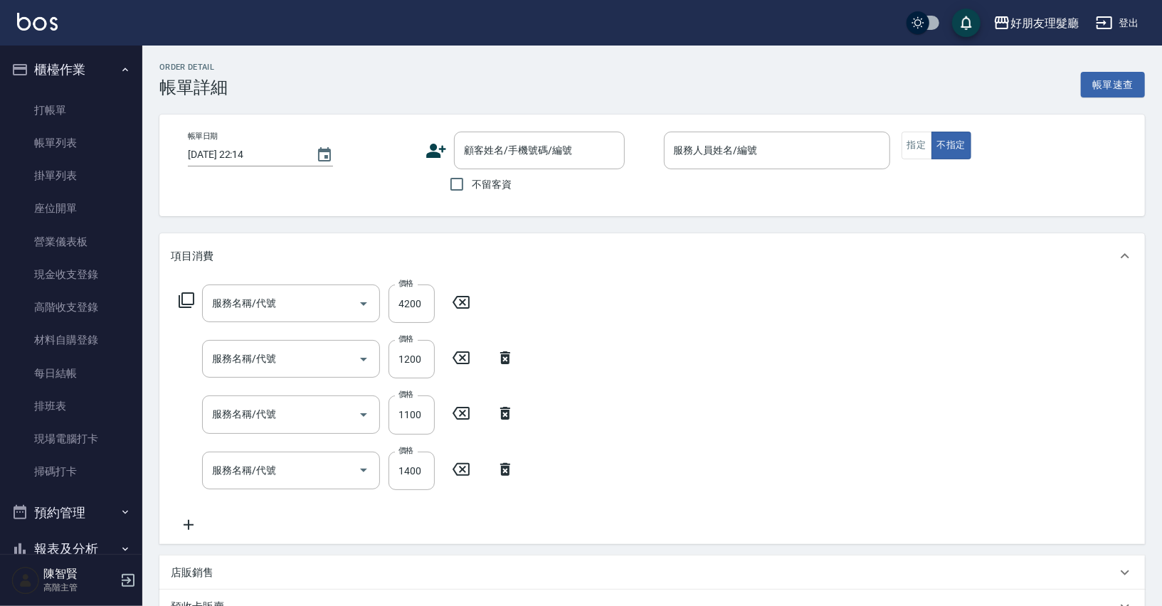
type input "[DATE] 22:12"
checkbox input "true"
type input "阿賢-999"
type input "剪(2)"
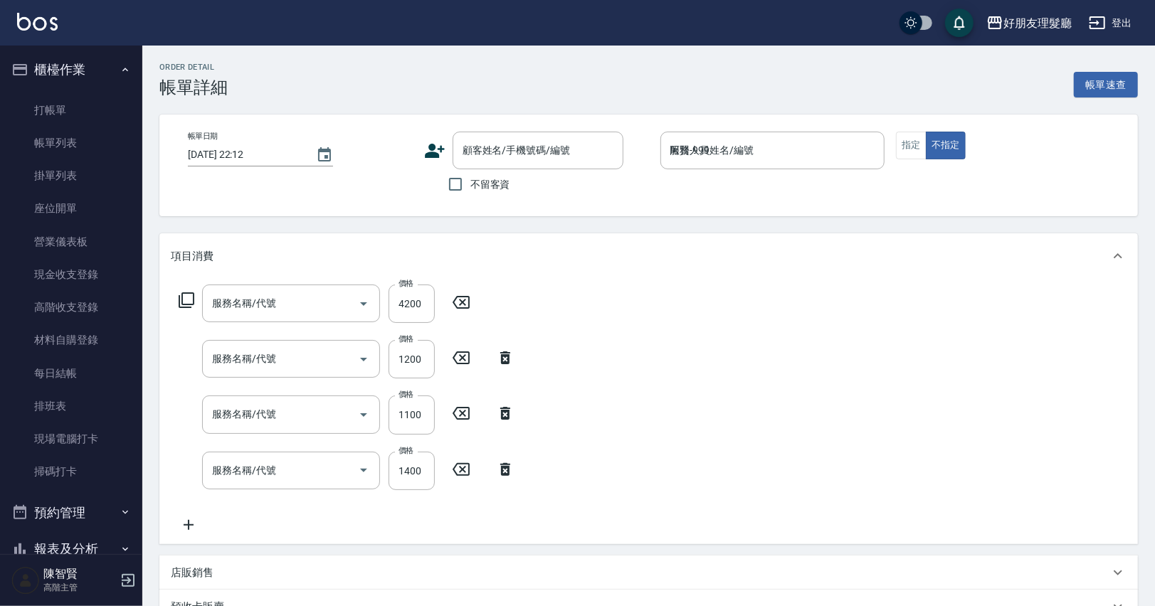
type input "剪(2)"
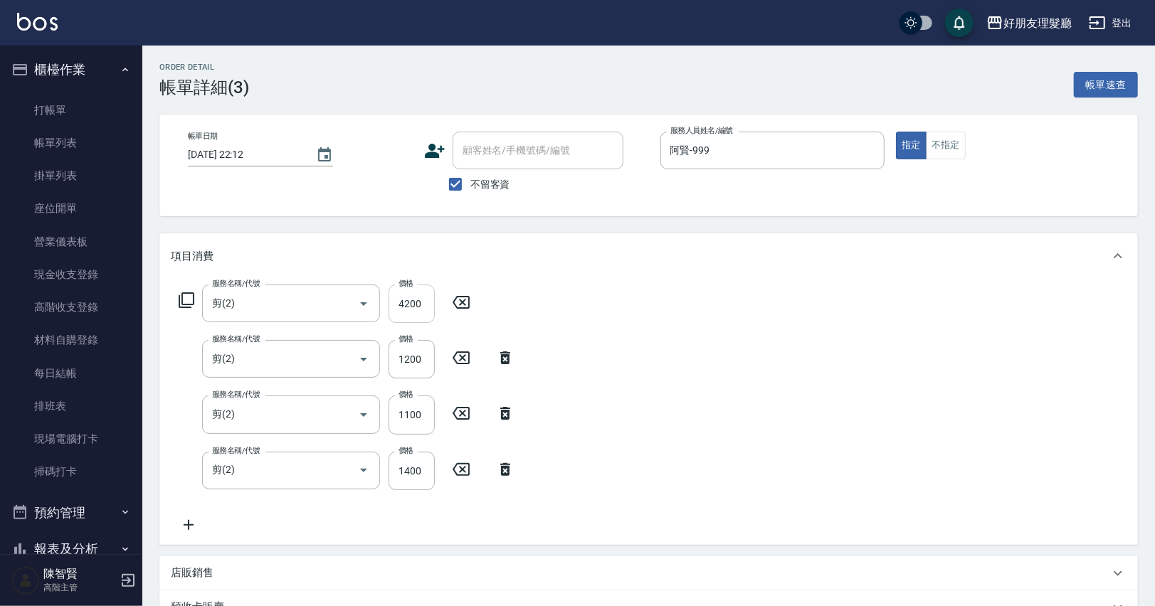
click at [418, 302] on input "4200" at bounding box center [411, 304] width 46 height 38
type input "5200"
drag, startPoint x: 721, startPoint y: 383, endPoint x: 733, endPoint y: 376, distance: 14.3
click at [721, 383] on div "服務名稱/代號 剪(2) 服務名稱/代號 價格 5200 價格 服務名稱/代號 剪(2) 服務名稱/代號 價格 1200 價格 服務名稱/代號 剪(2) 服務…" at bounding box center [648, 412] width 978 height 266
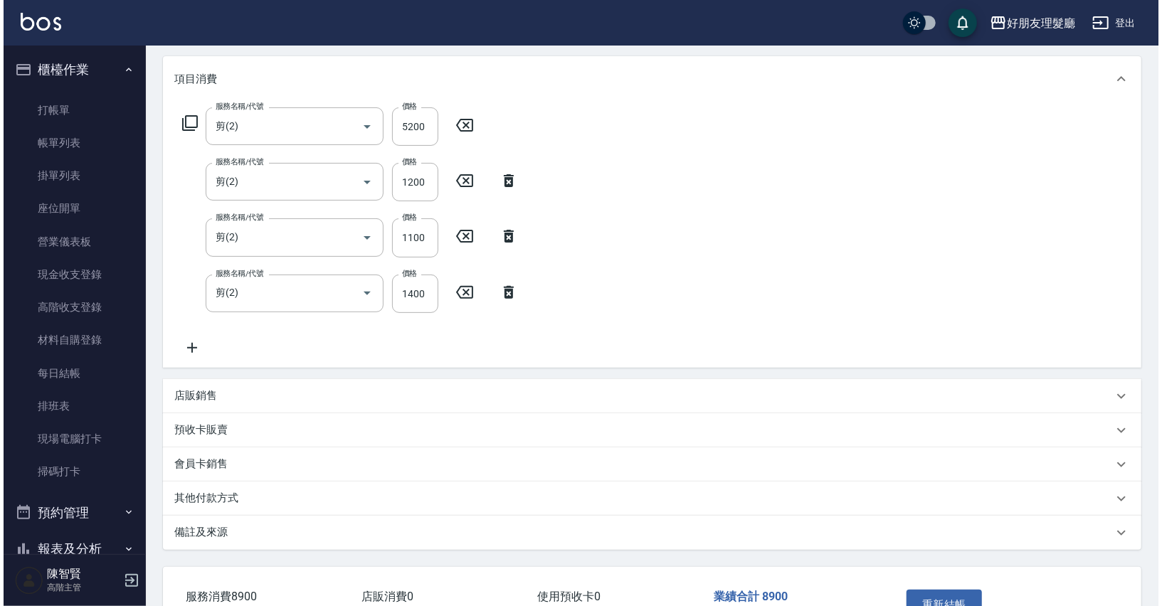
scroll to position [271, 0]
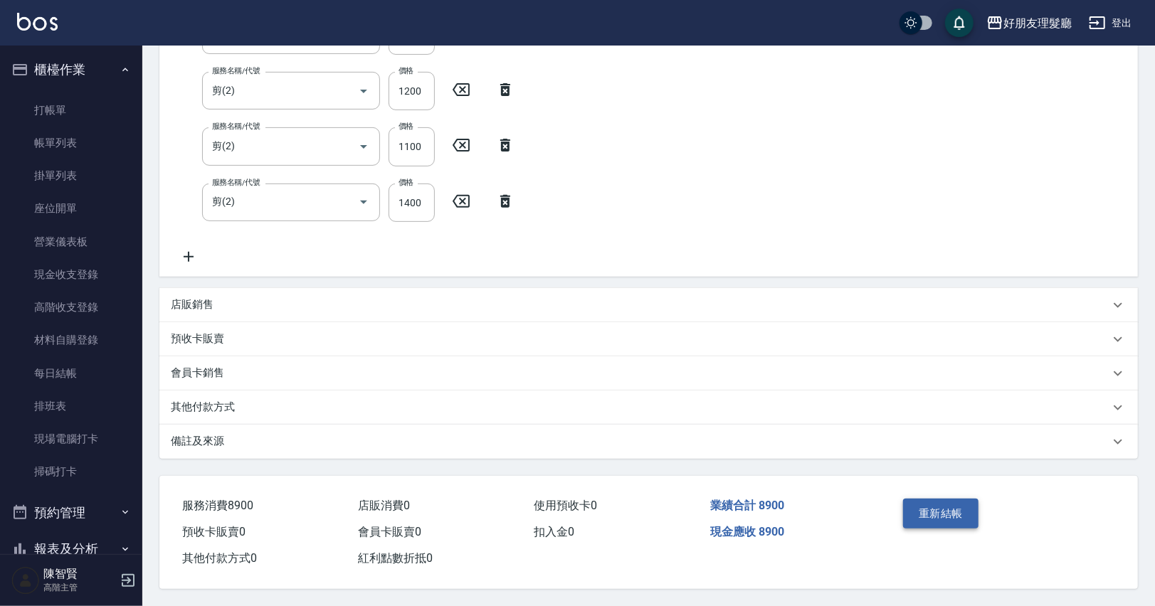
click at [929, 511] on button "重新結帳" at bounding box center [940, 514] width 75 height 30
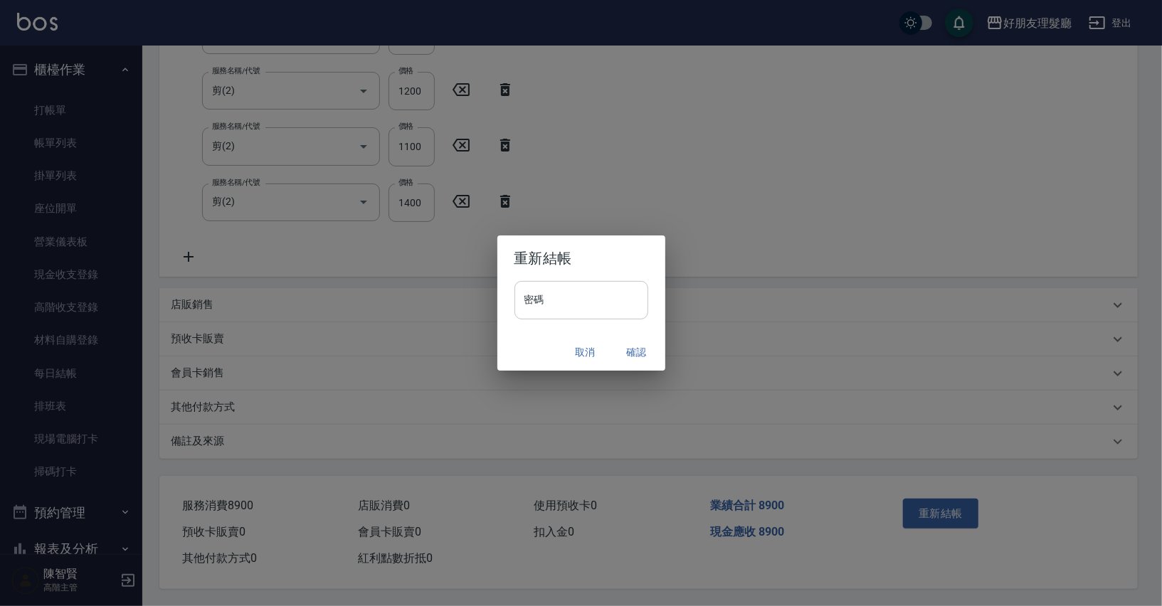
click at [594, 301] on input "密碼" at bounding box center [581, 300] width 134 height 38
type input "****"
click at [630, 354] on button "確認" at bounding box center [637, 352] width 46 height 26
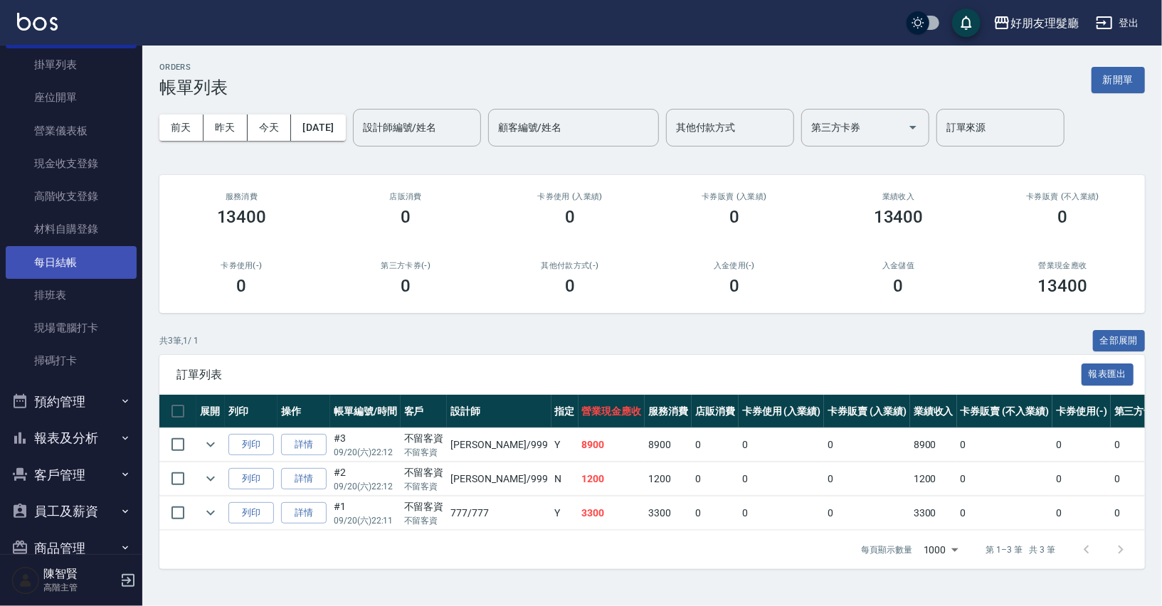
scroll to position [111, 0]
click at [55, 409] on button "預約管理" at bounding box center [71, 401] width 131 height 37
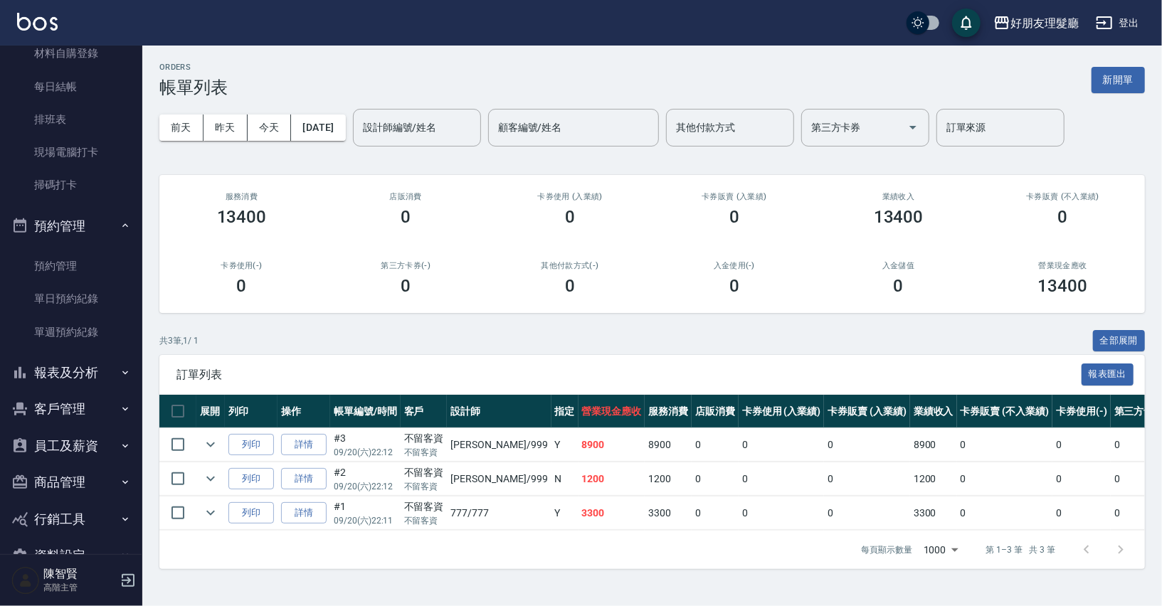
scroll to position [323, 0]
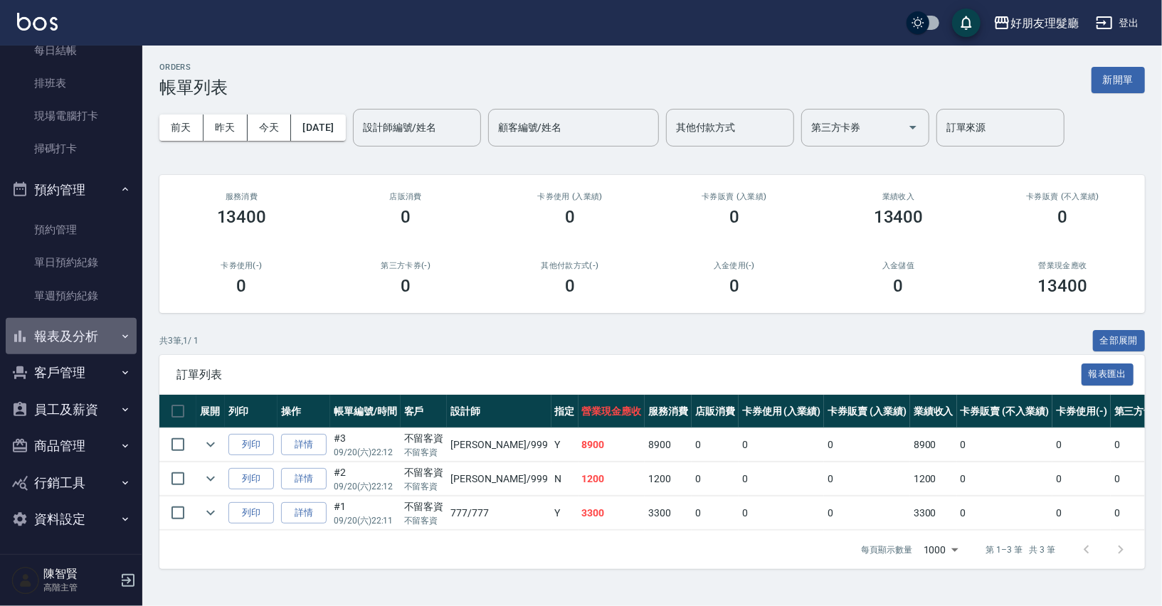
click at [87, 349] on button "報表及分析" at bounding box center [71, 336] width 131 height 37
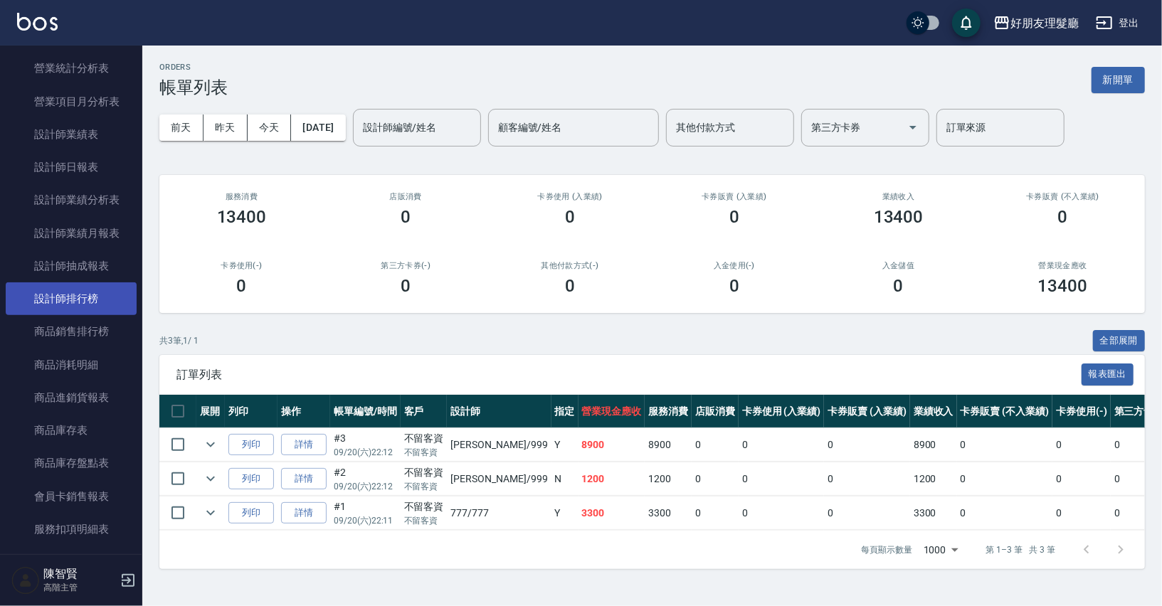
scroll to position [1089, 0]
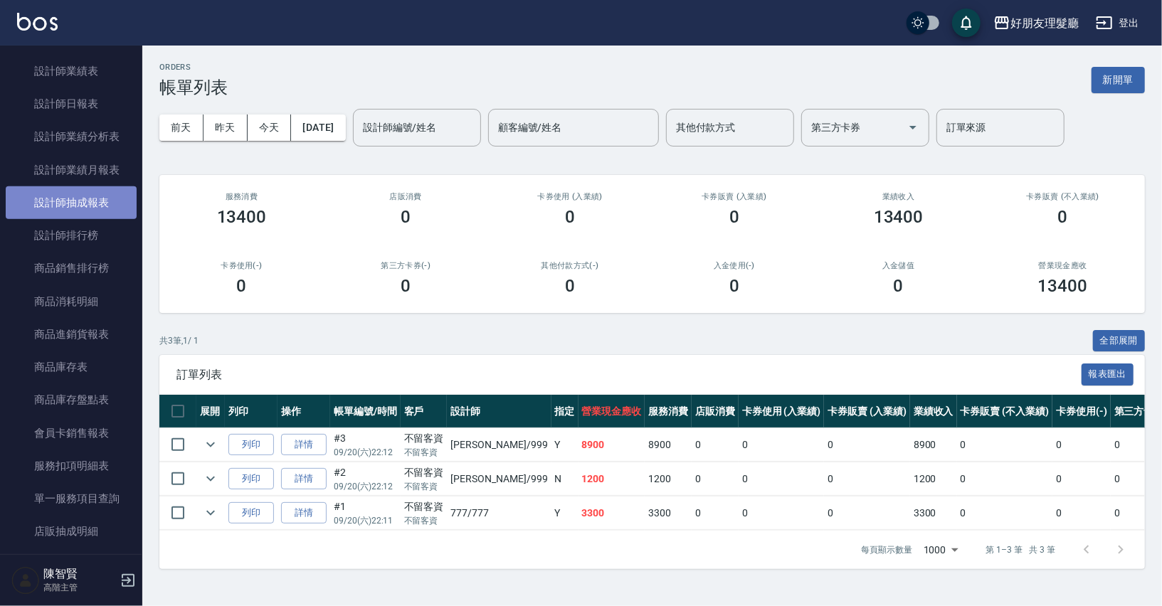
click at [119, 203] on link "設計師抽成報表" at bounding box center [71, 202] width 131 height 33
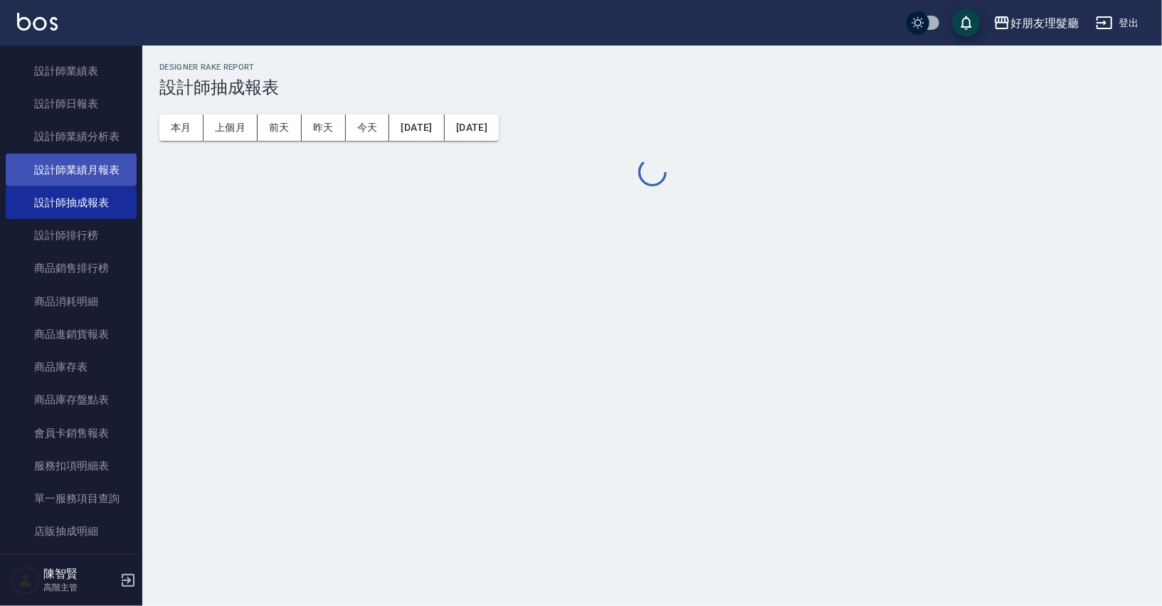
click at [117, 175] on link "設計師業績月報表" at bounding box center [71, 170] width 131 height 33
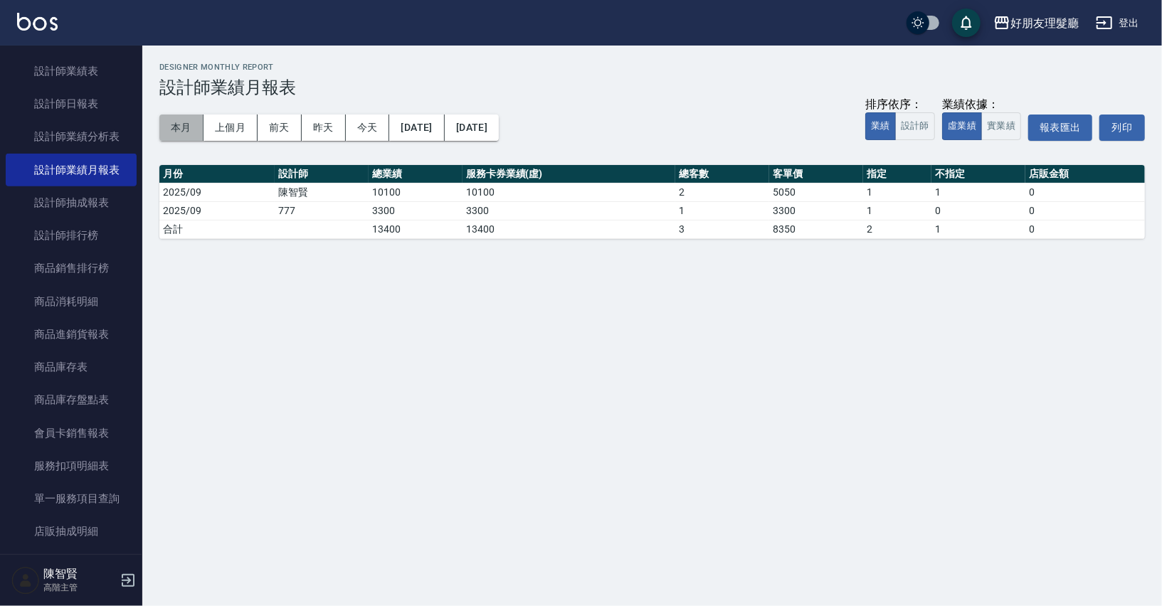
click at [177, 125] on button "本月" at bounding box center [181, 128] width 44 height 26
